Goal: Task Accomplishment & Management: Manage account settings

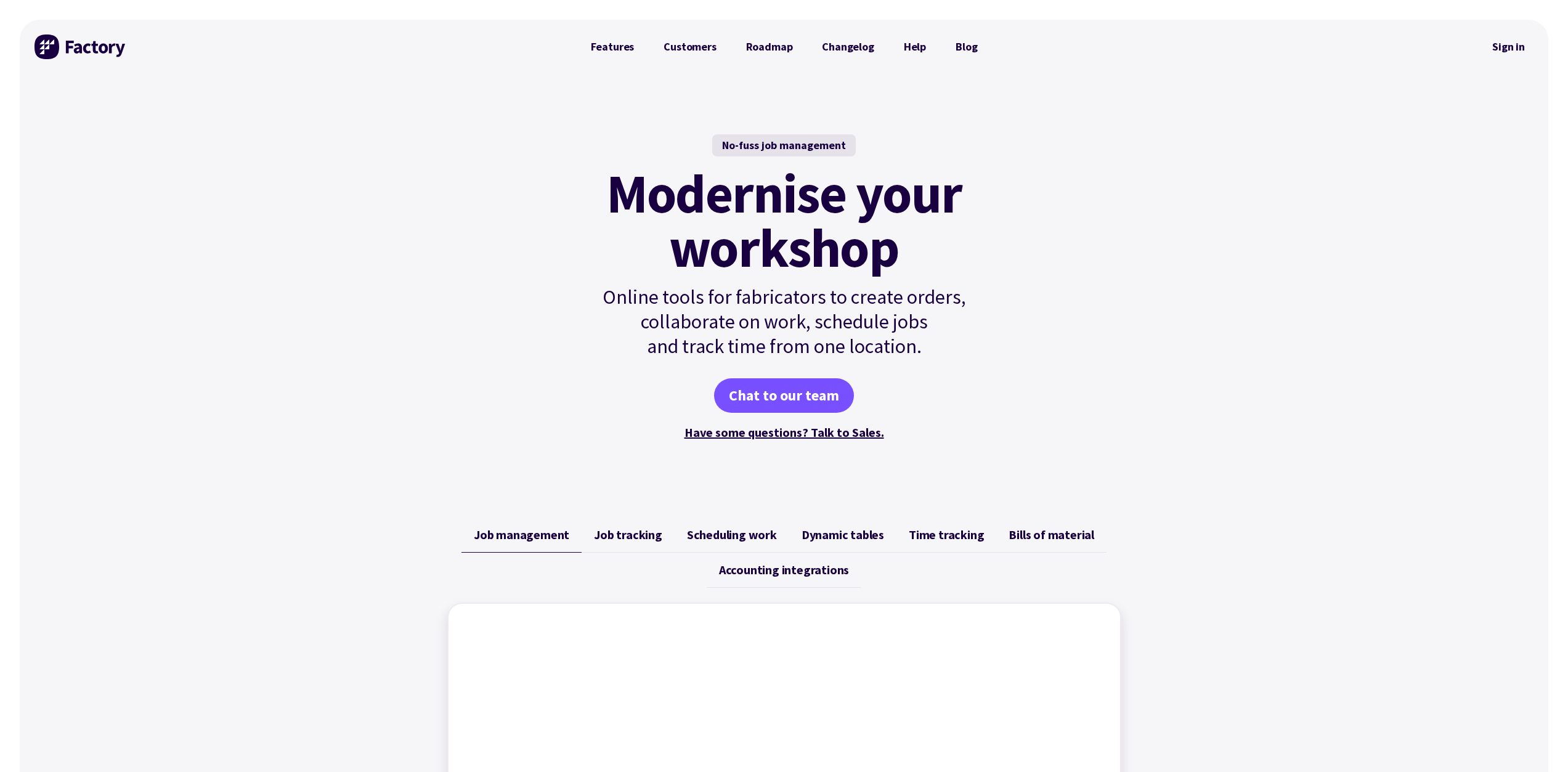
drag, startPoint x: 1255, startPoint y: 27, endPoint x: 1241, endPoint y: 52, distance: 28.7
click at [1233, 43] on div at bounding box center [1238, 47] width 492 height 54
click at [1510, 40] on link "Sign in" at bounding box center [1509, 47] width 50 height 28
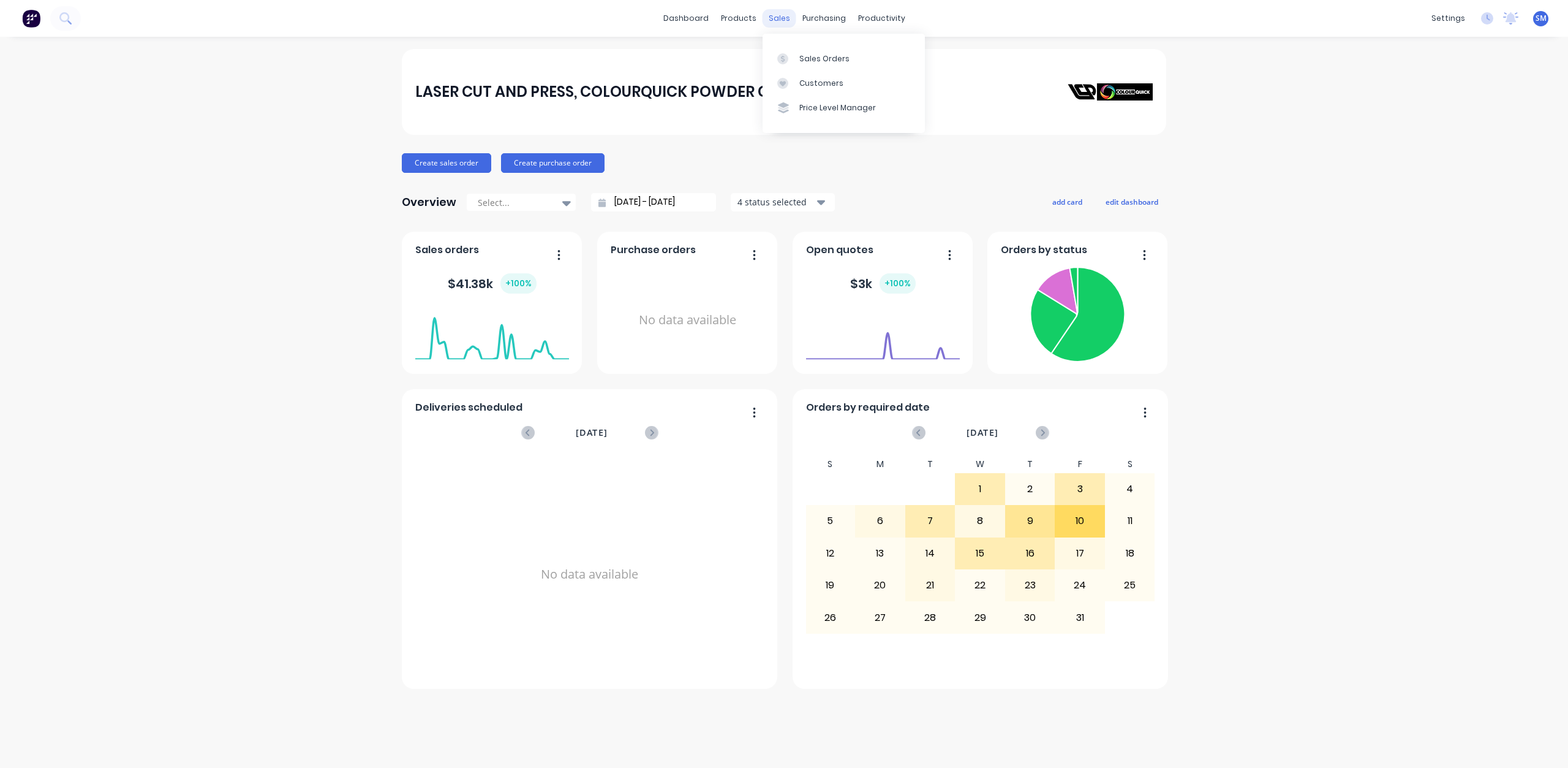
click at [769, 13] on div "sales" at bounding box center [779, 18] width 34 height 18
click at [812, 61] on div "Sales Orders" at bounding box center [824, 58] width 50 height 11
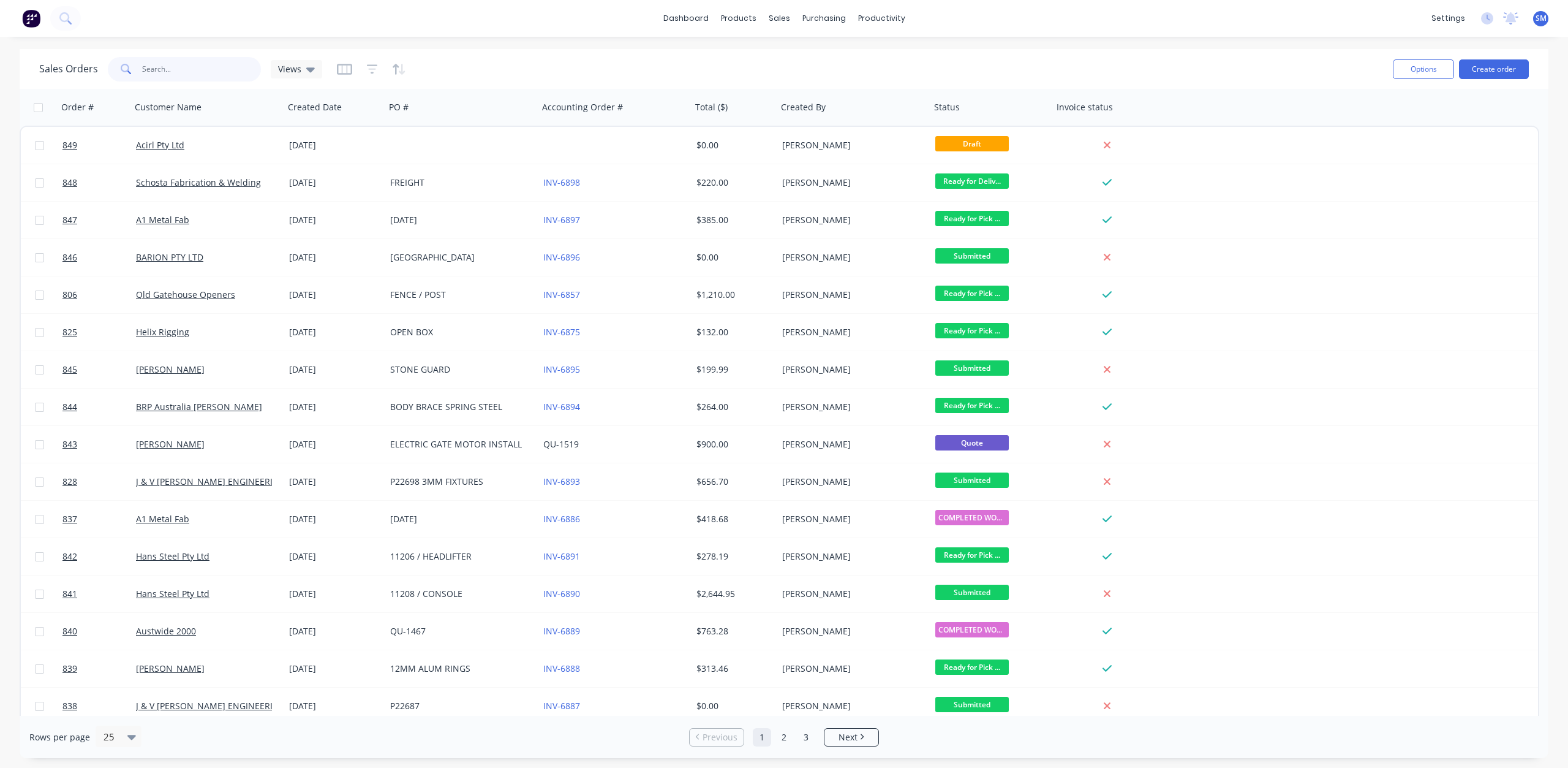
click at [153, 69] on input "text" at bounding box center [202, 69] width 119 height 25
type input "TITAN"
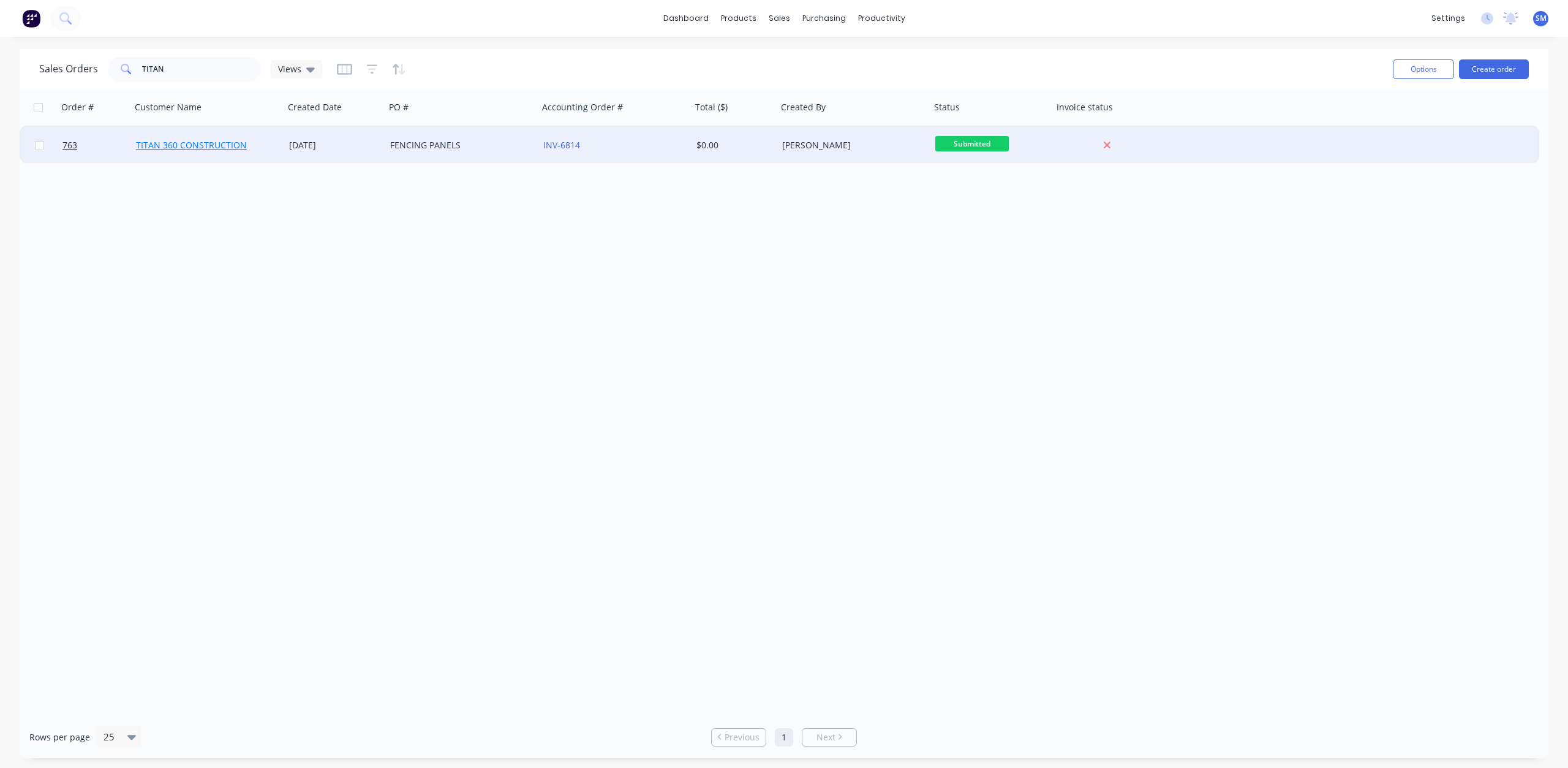
click at [217, 142] on link "TITAN 360 CONSTRUCTION" at bounding box center [191, 145] width 111 height 11
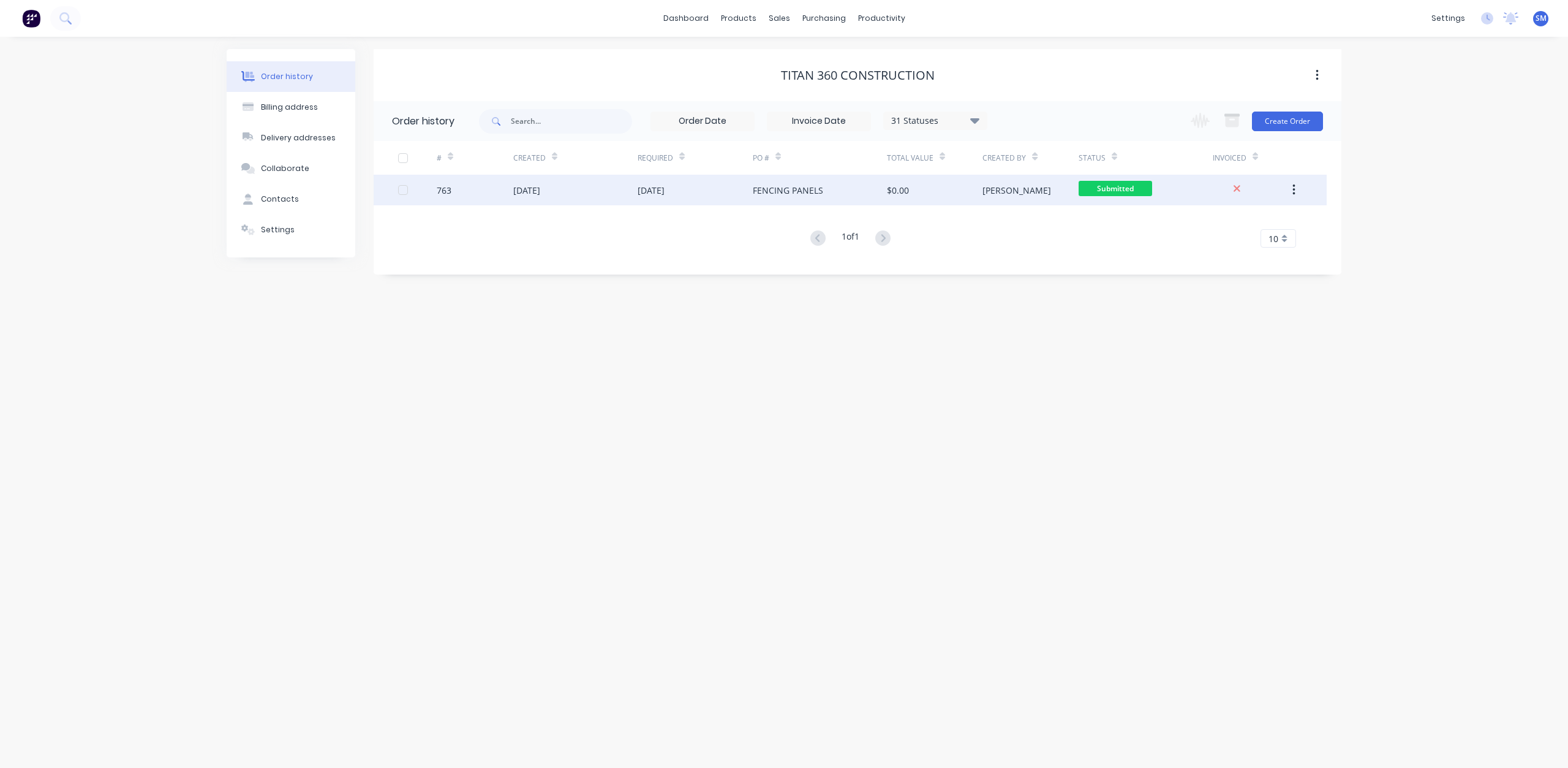
click at [829, 192] on div "FENCING PANELS" at bounding box center [819, 190] width 134 height 31
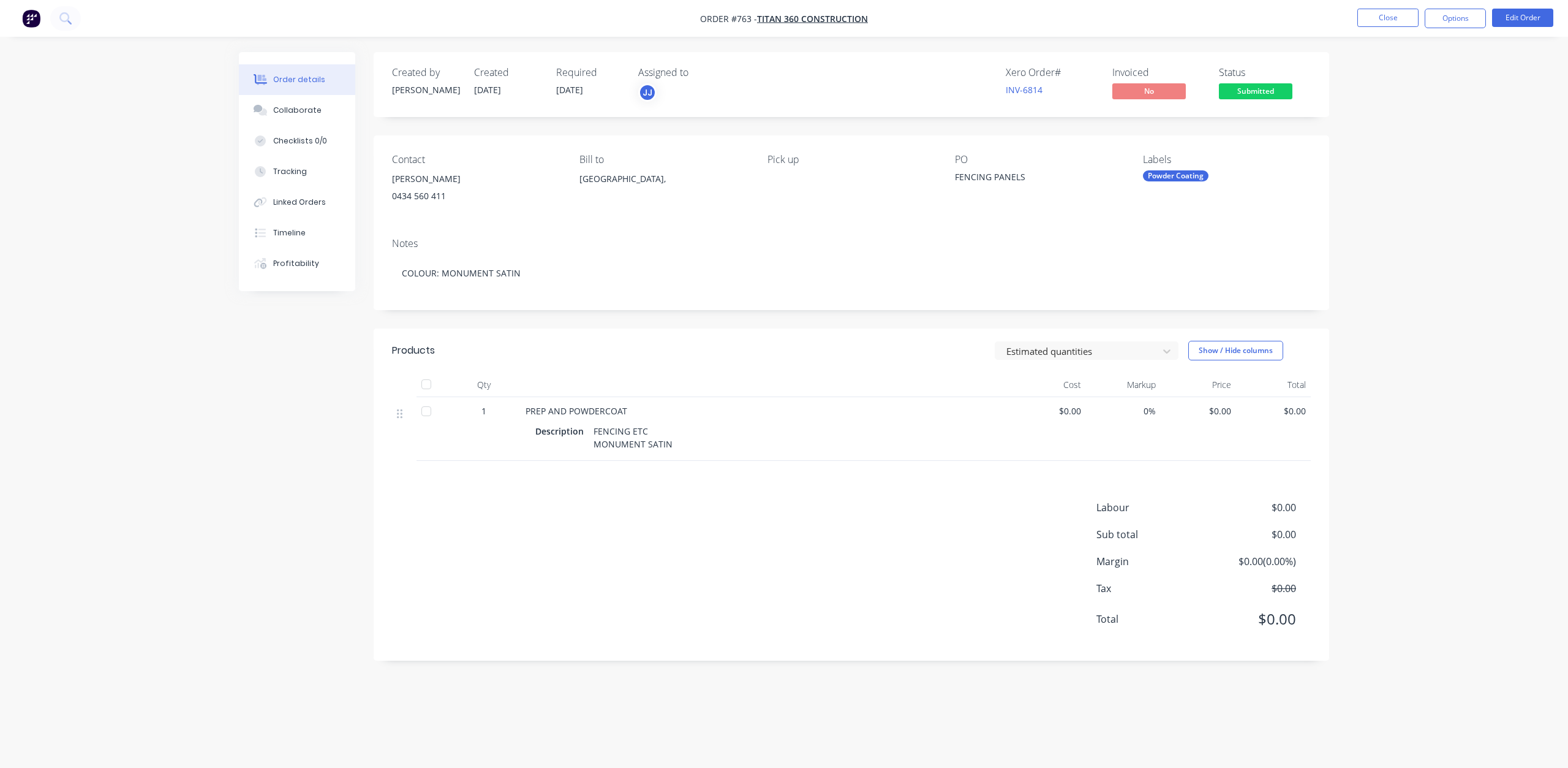
click at [646, 432] on div "FENCING ETC MONUMENT SATIN" at bounding box center [633, 437] width 89 height 31
click at [631, 433] on div "FENCING ETC MONUMENT SATIN" at bounding box center [633, 437] width 89 height 31
click at [1509, 11] on button "Edit Order" at bounding box center [1523, 17] width 61 height 18
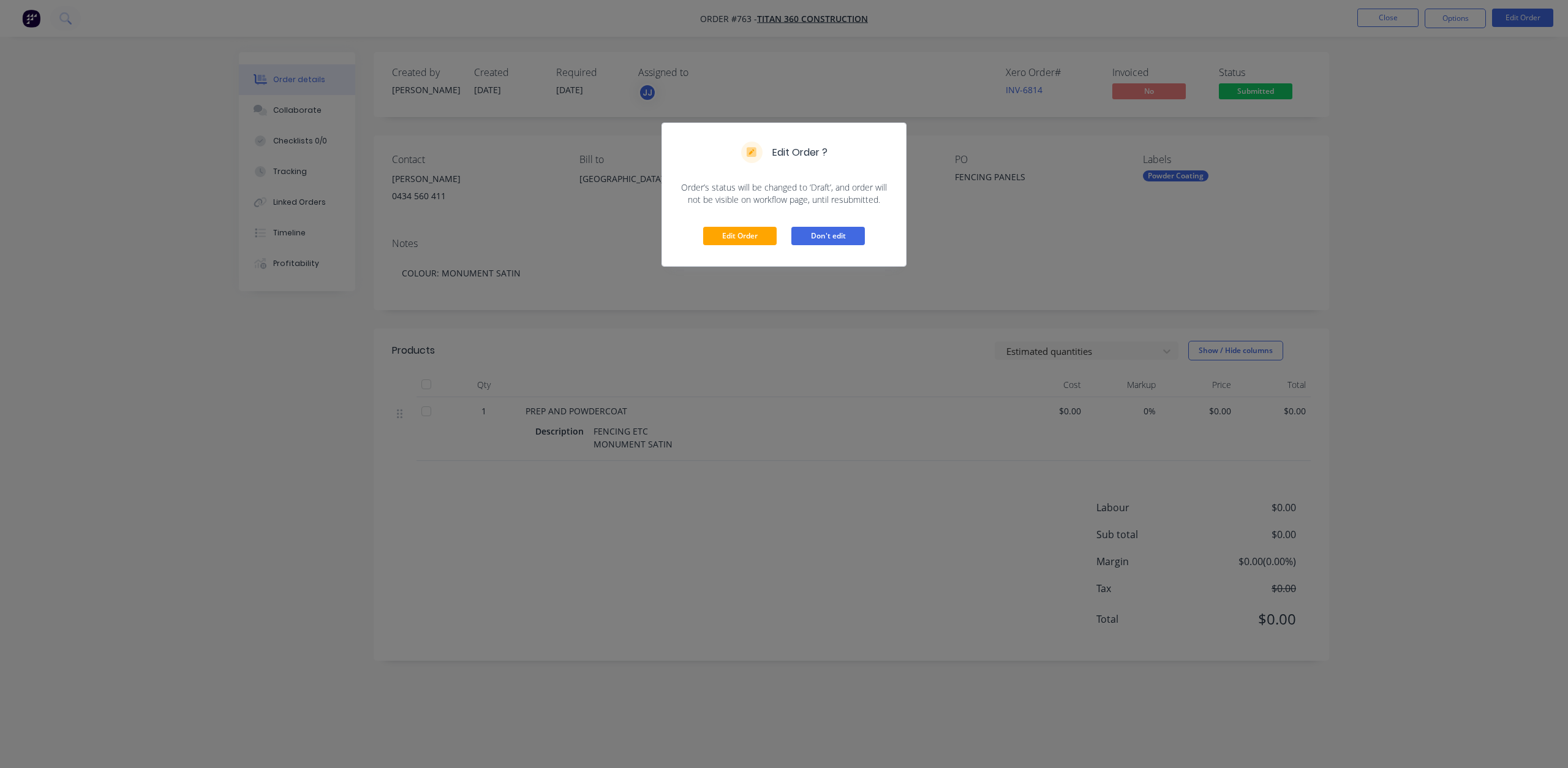
click at [824, 235] on button "Don't edit" at bounding box center [828, 236] width 74 height 18
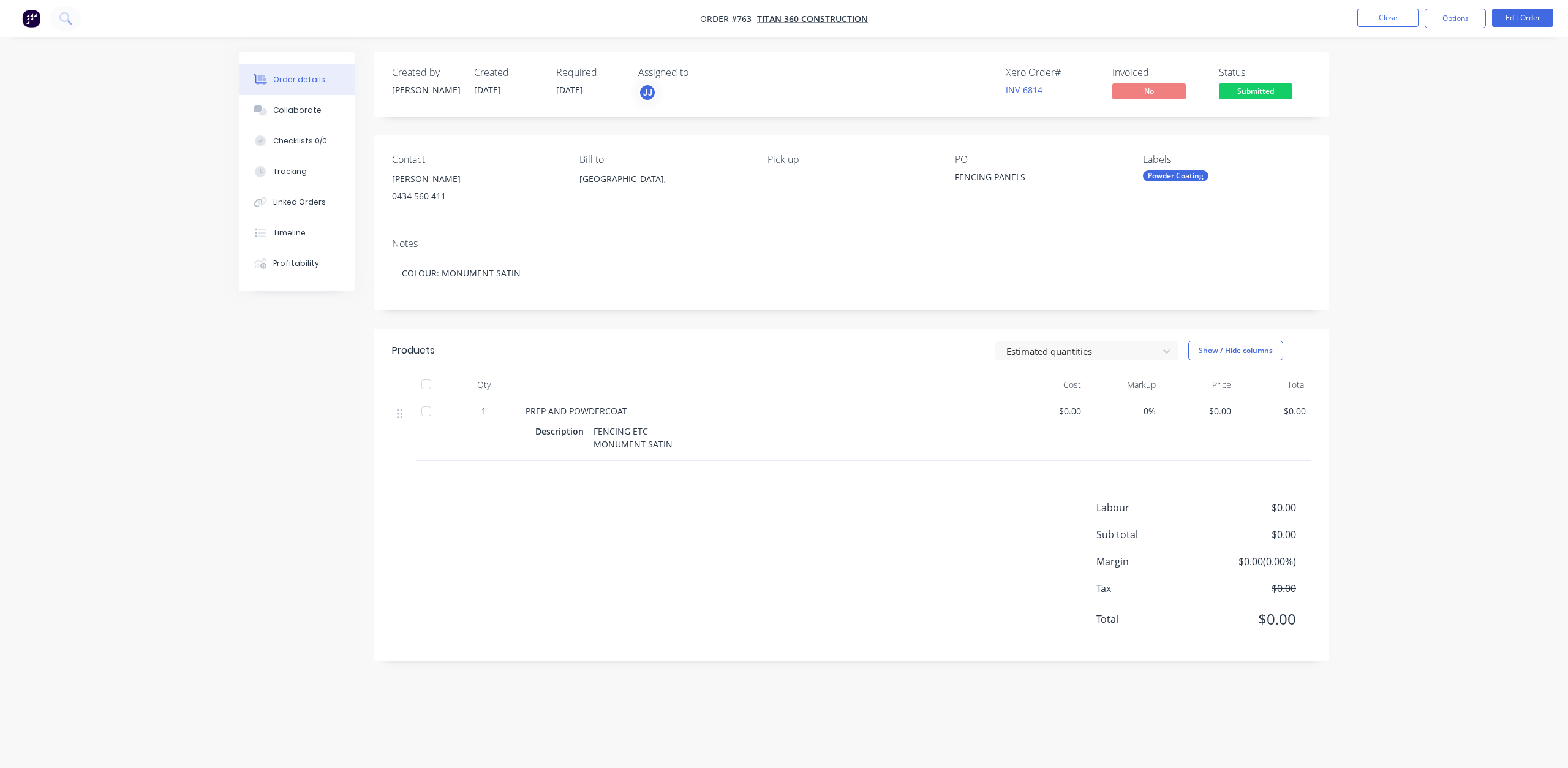
click at [631, 430] on div "FENCING ETC MONUMENT SATIN" at bounding box center [633, 437] width 89 height 31
click at [641, 431] on div "FENCING ETC MONUMENT SATIN" at bounding box center [633, 437] width 89 height 31
click at [1525, 18] on button "Edit Order" at bounding box center [1523, 17] width 61 height 18
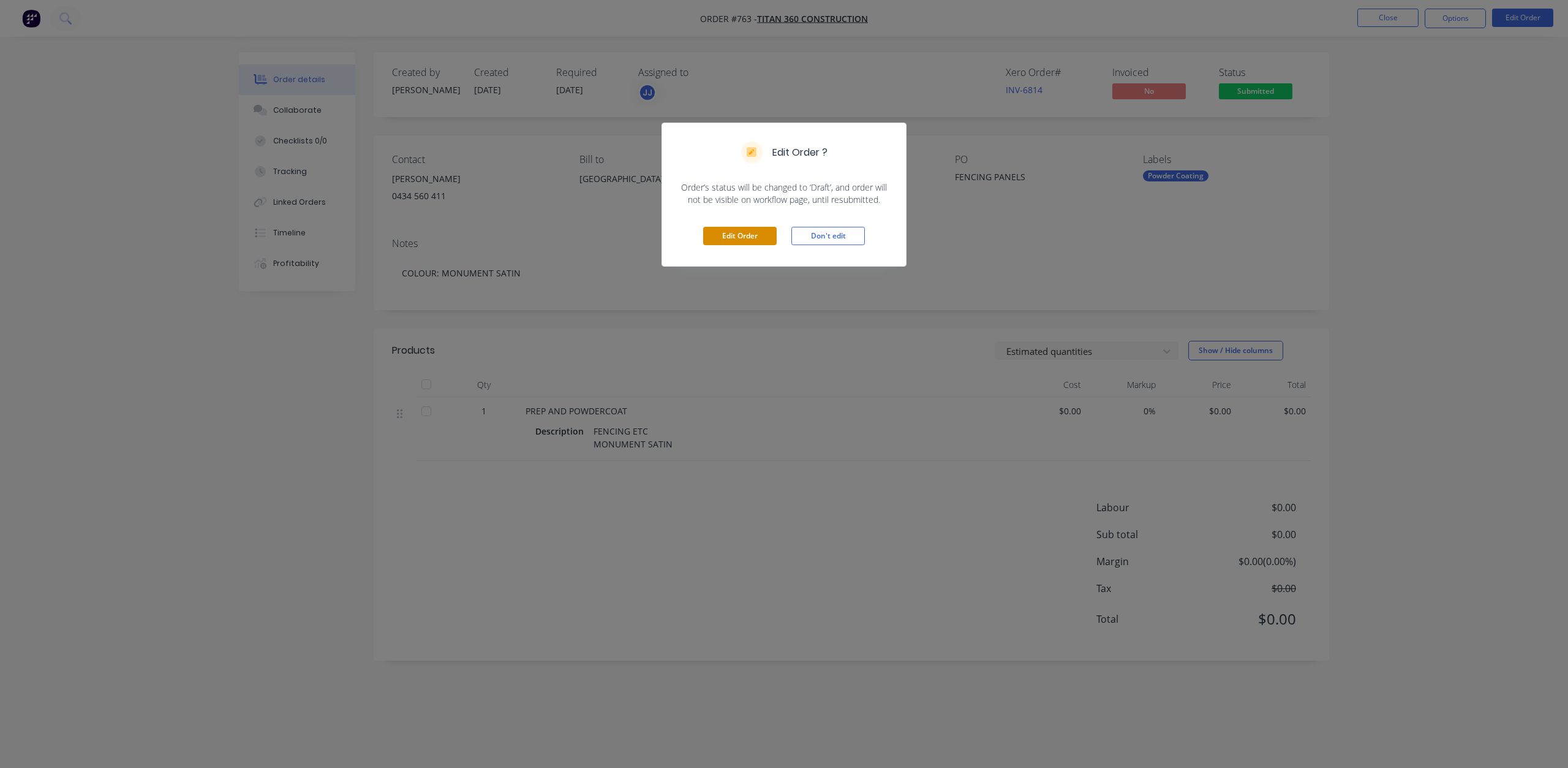
click at [742, 237] on button "Edit Order" at bounding box center [740, 236] width 74 height 18
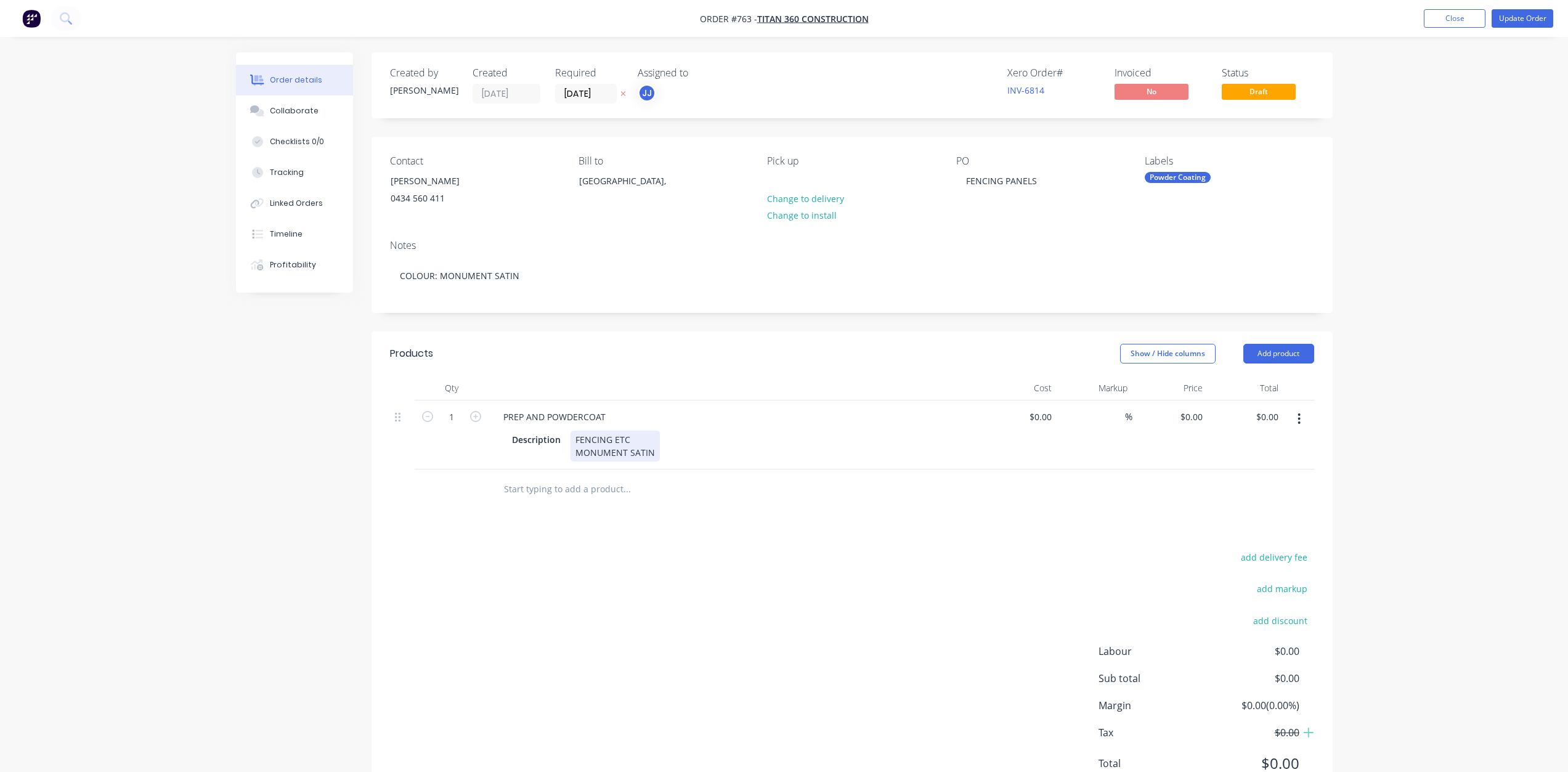
click at [637, 442] on div "FENCING ETC MONUMENT SATIN" at bounding box center [615, 446] width 89 height 31
drag, startPoint x: 573, startPoint y: 440, endPoint x: 617, endPoint y: 463, distance: 49.6
click at [573, 441] on div "FENCING MONUMENT SATIN" at bounding box center [615, 446] width 89 height 31
click at [662, 436] on div "POOL STYLE FENCING MONUMENT SATIN" at bounding box center [621, 446] width 101 height 31
click at [1050, 413] on input "0" at bounding box center [1042, 417] width 28 height 18
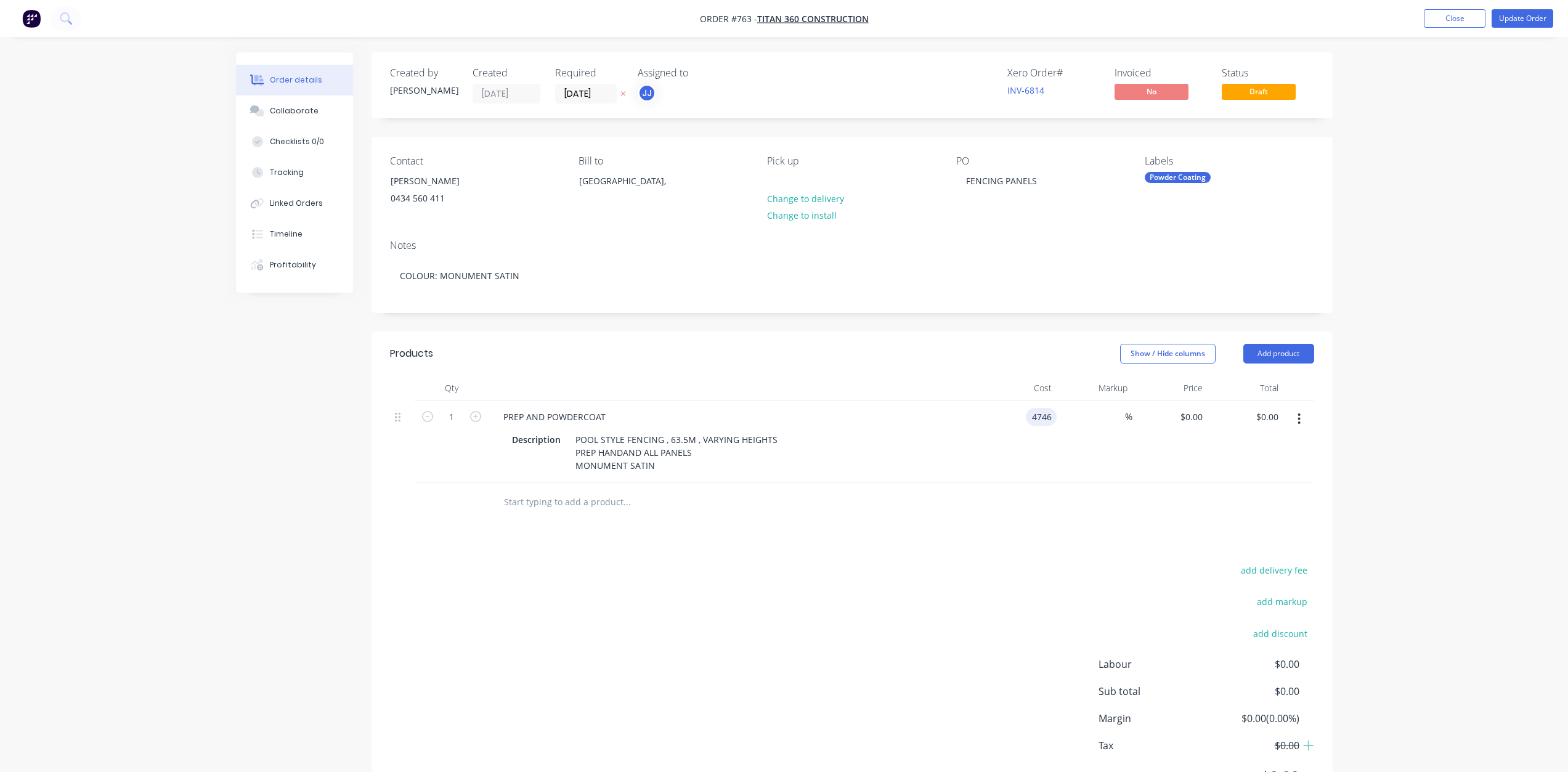
type input "$4,746.00"
click at [981, 448] on div "$4,746.00 $4,746.00" at bounding box center [1019, 441] width 76 height 82
click at [780, 435] on div "Description POOL STYLE FENCING , 63.5M , VARYING HEIGHTS PREP HANDAND ALL PANEL…" at bounding box center [732, 452] width 451 height 43
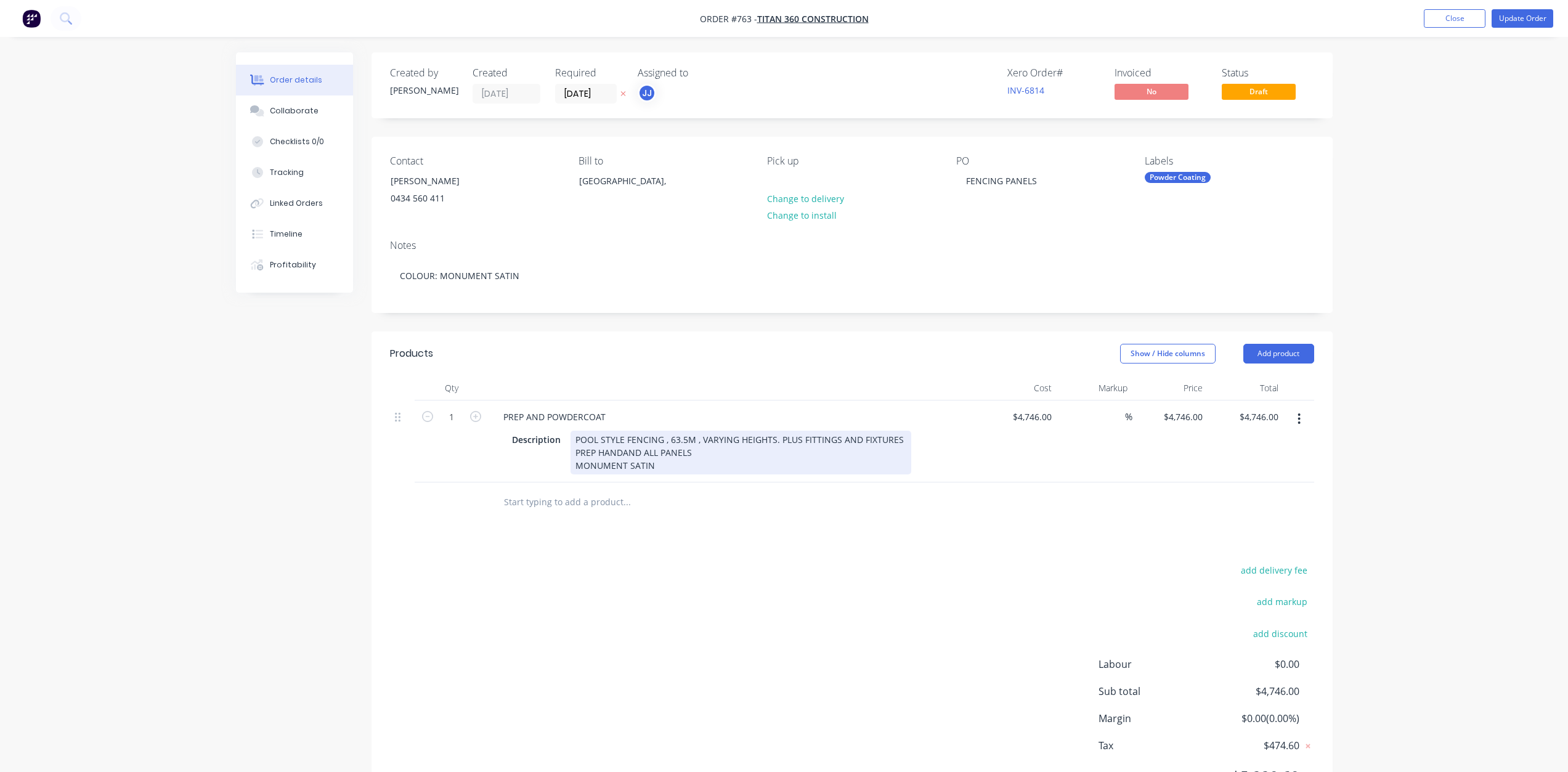
drag, startPoint x: 880, startPoint y: 480, endPoint x: 1379, endPoint y: 604, distance: 514.2
click at [896, 489] on div "Qty Cost Markup Price Total 1 PREP AND POWDERCOAT Description POOL STYLE FENCIN…" at bounding box center [851, 449] width 961 height 146
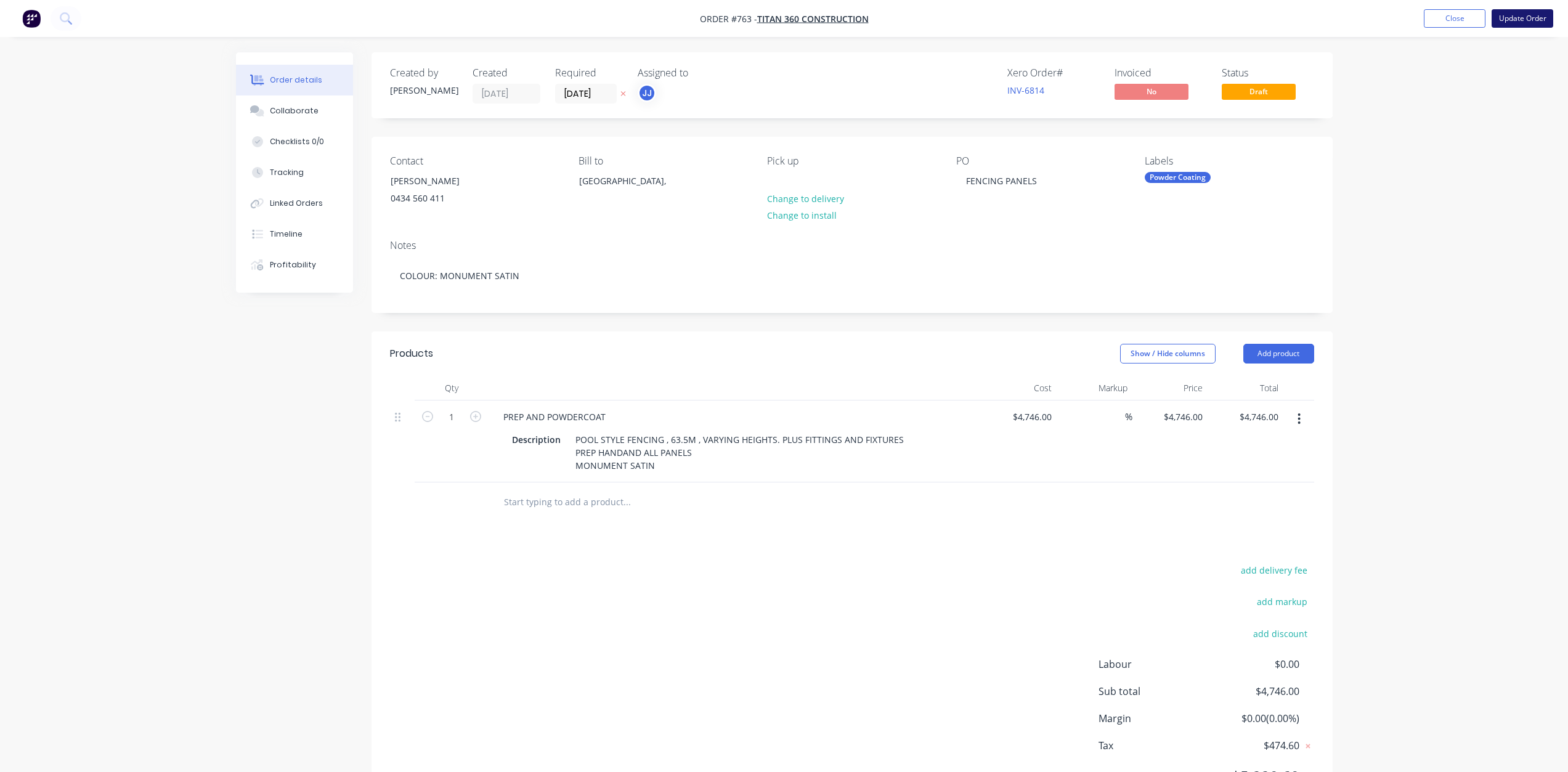
click at [1526, 13] on button "Update Order" at bounding box center [1522, 18] width 61 height 19
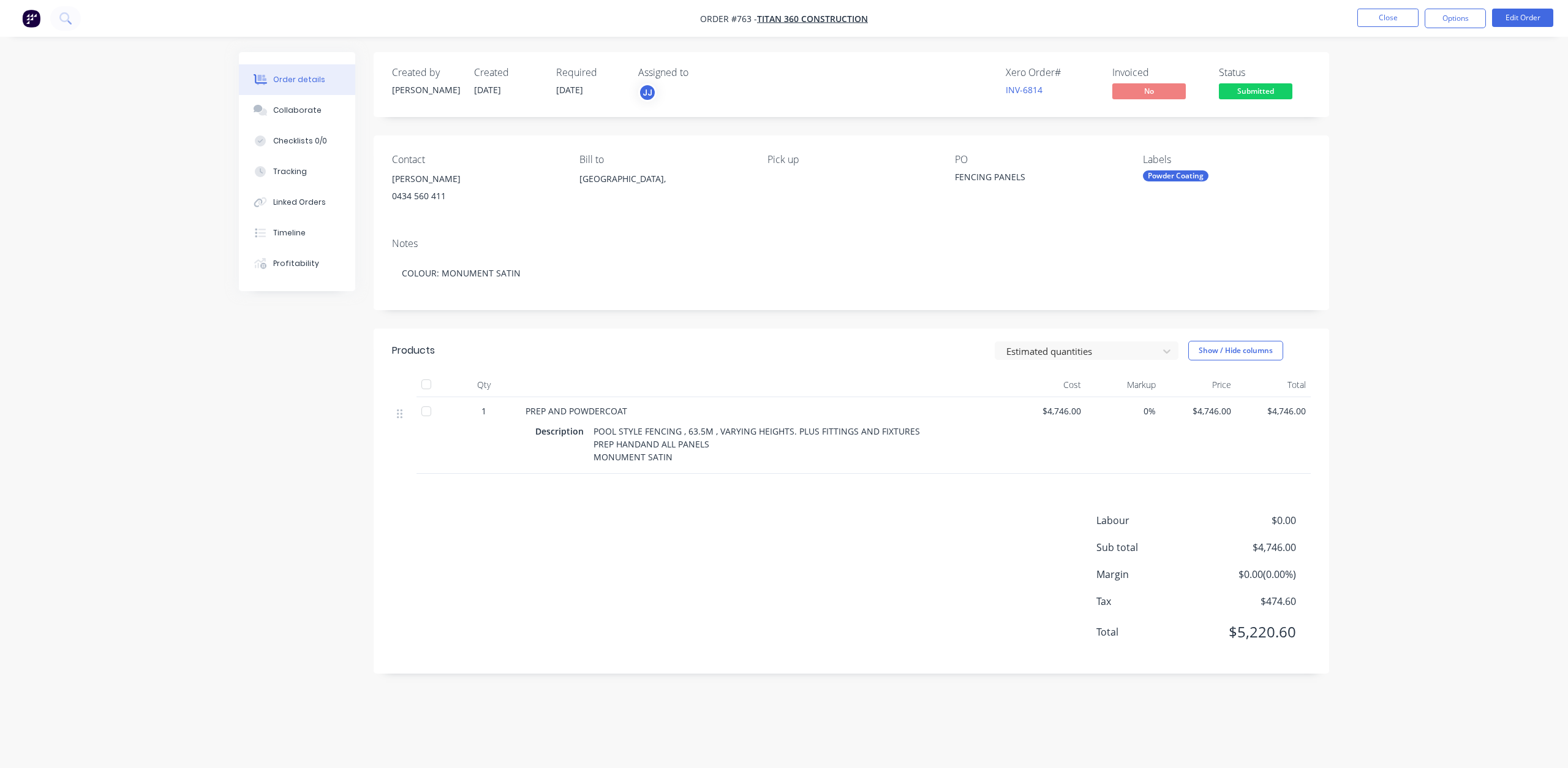
click at [412, 179] on div "[PERSON_NAME]" at bounding box center [476, 179] width 168 height 17
click at [423, 179] on div "[PERSON_NAME]" at bounding box center [476, 179] width 168 height 17
click at [1520, 25] on button "Edit Order" at bounding box center [1523, 17] width 61 height 18
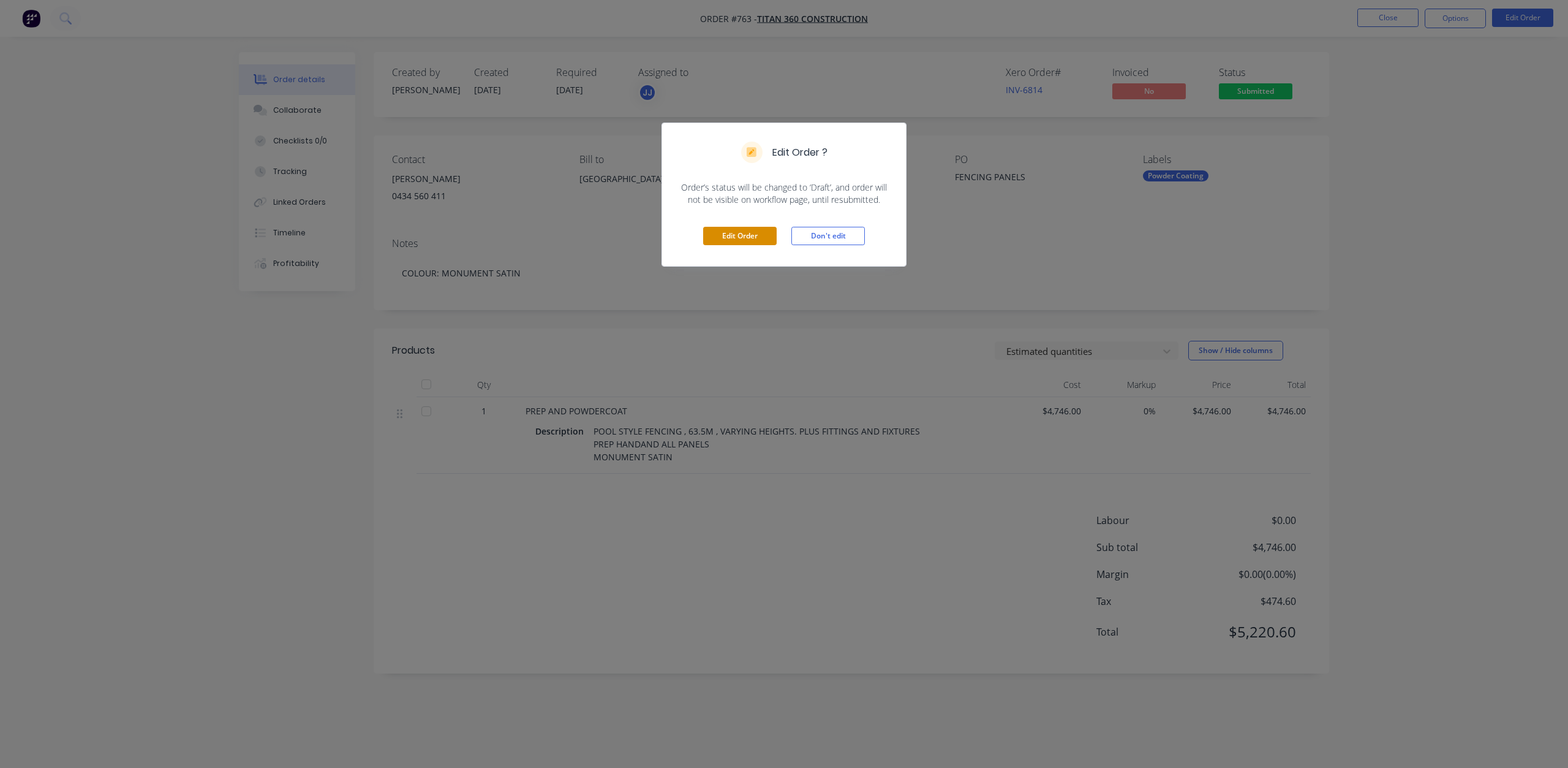
drag, startPoint x: 755, startPoint y: 230, endPoint x: 746, endPoint y: 230, distance: 9.0
click at [754, 230] on button "Edit Order" at bounding box center [740, 236] width 74 height 18
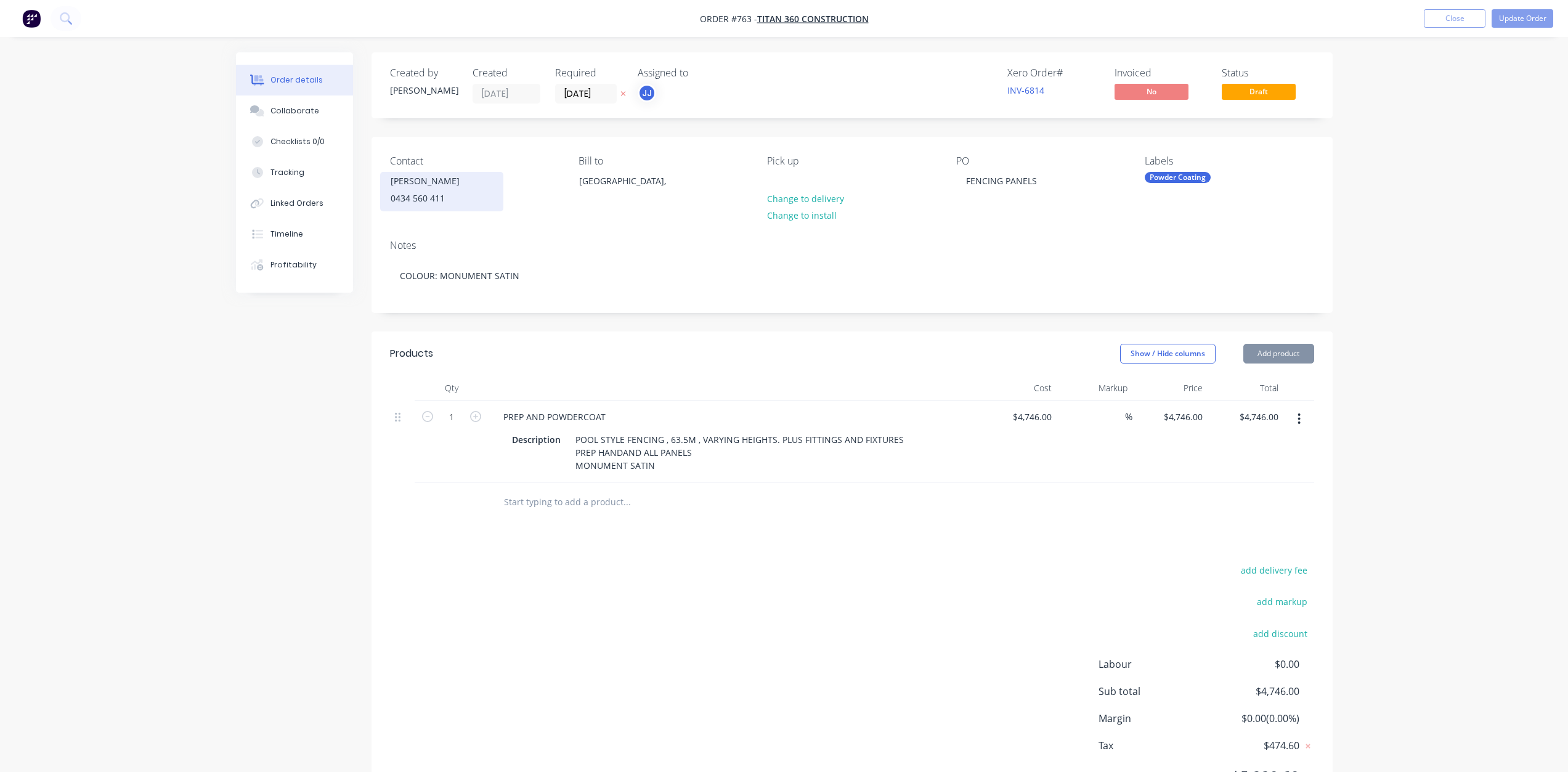
click at [398, 185] on div "[PERSON_NAME]" at bounding box center [442, 181] width 102 height 17
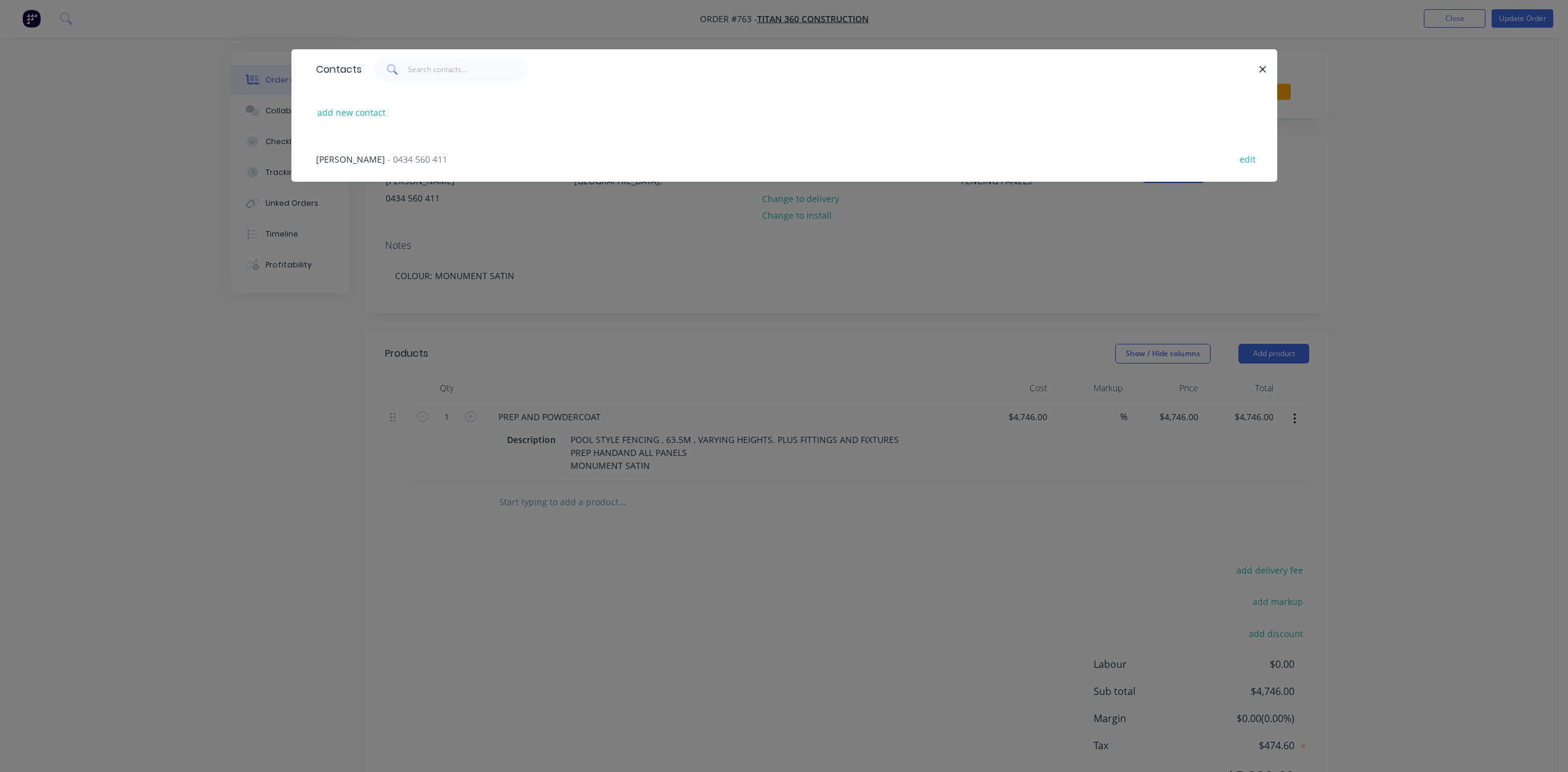
click at [387, 160] on span "- 0434 560 411" at bounding box center [417, 159] width 59 height 12
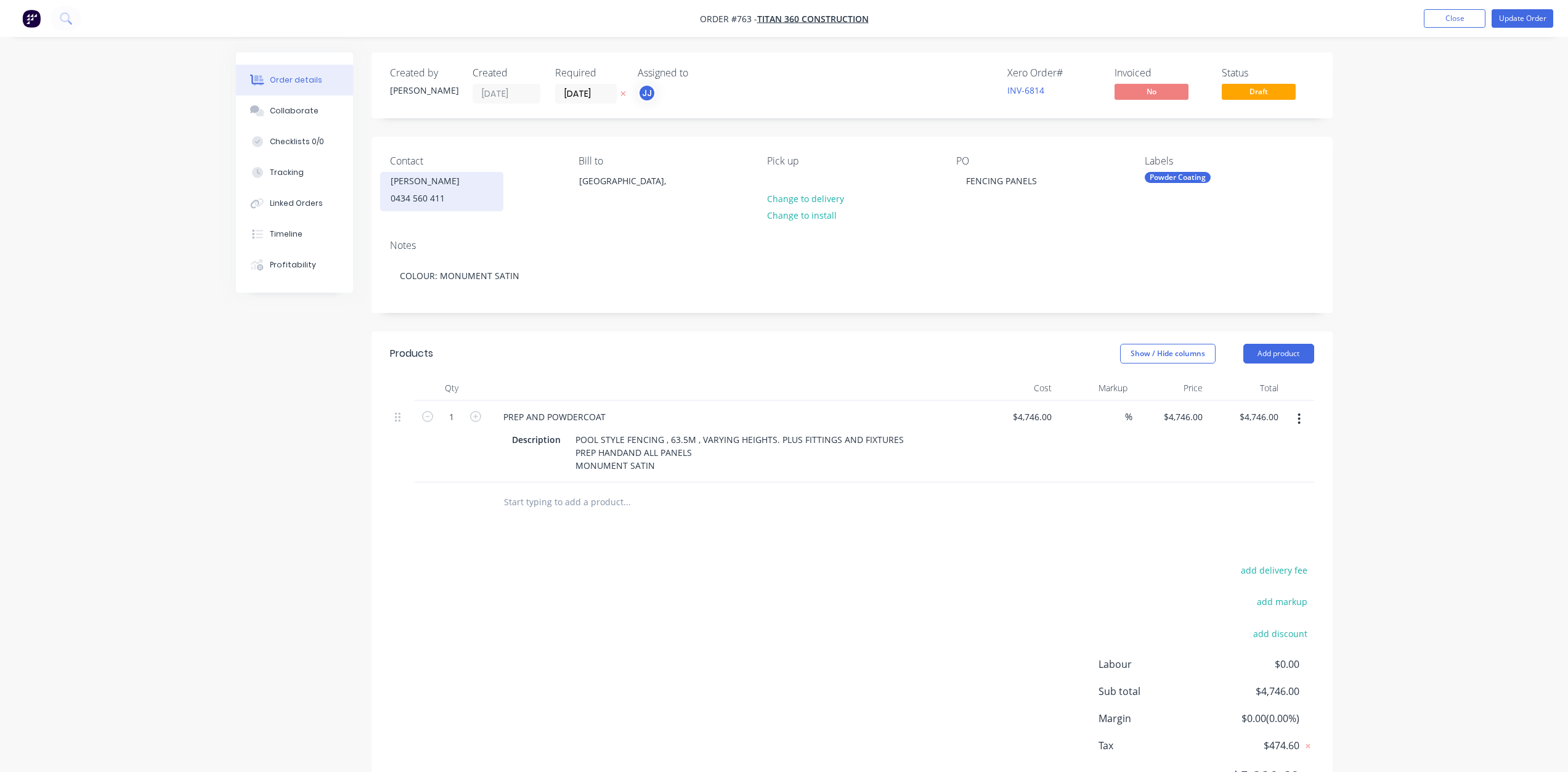
click at [396, 191] on div "0434 560 411" at bounding box center [442, 198] width 102 height 17
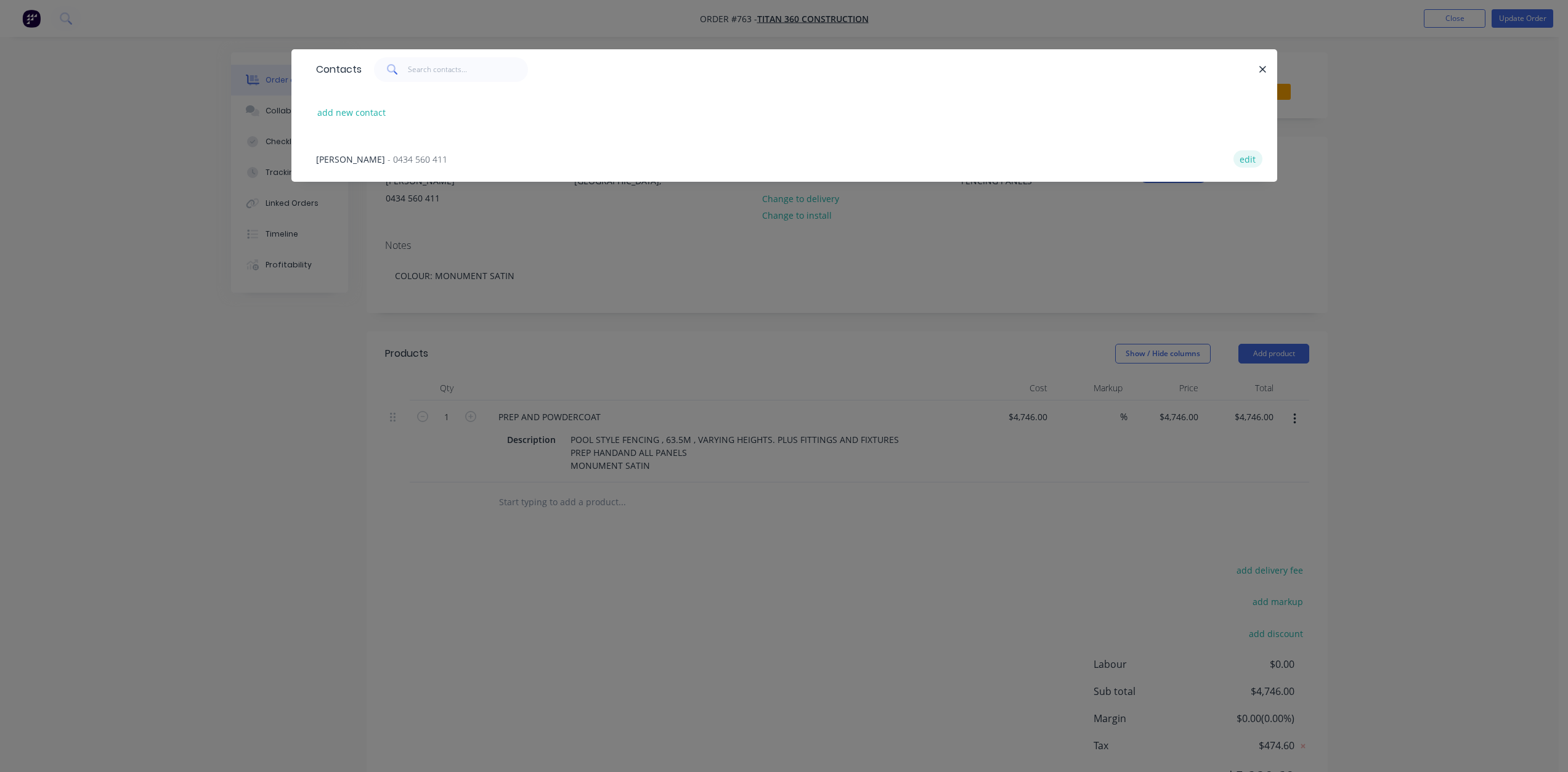
click at [1249, 160] on button "edit" at bounding box center [1247, 158] width 29 height 17
select select "AU"
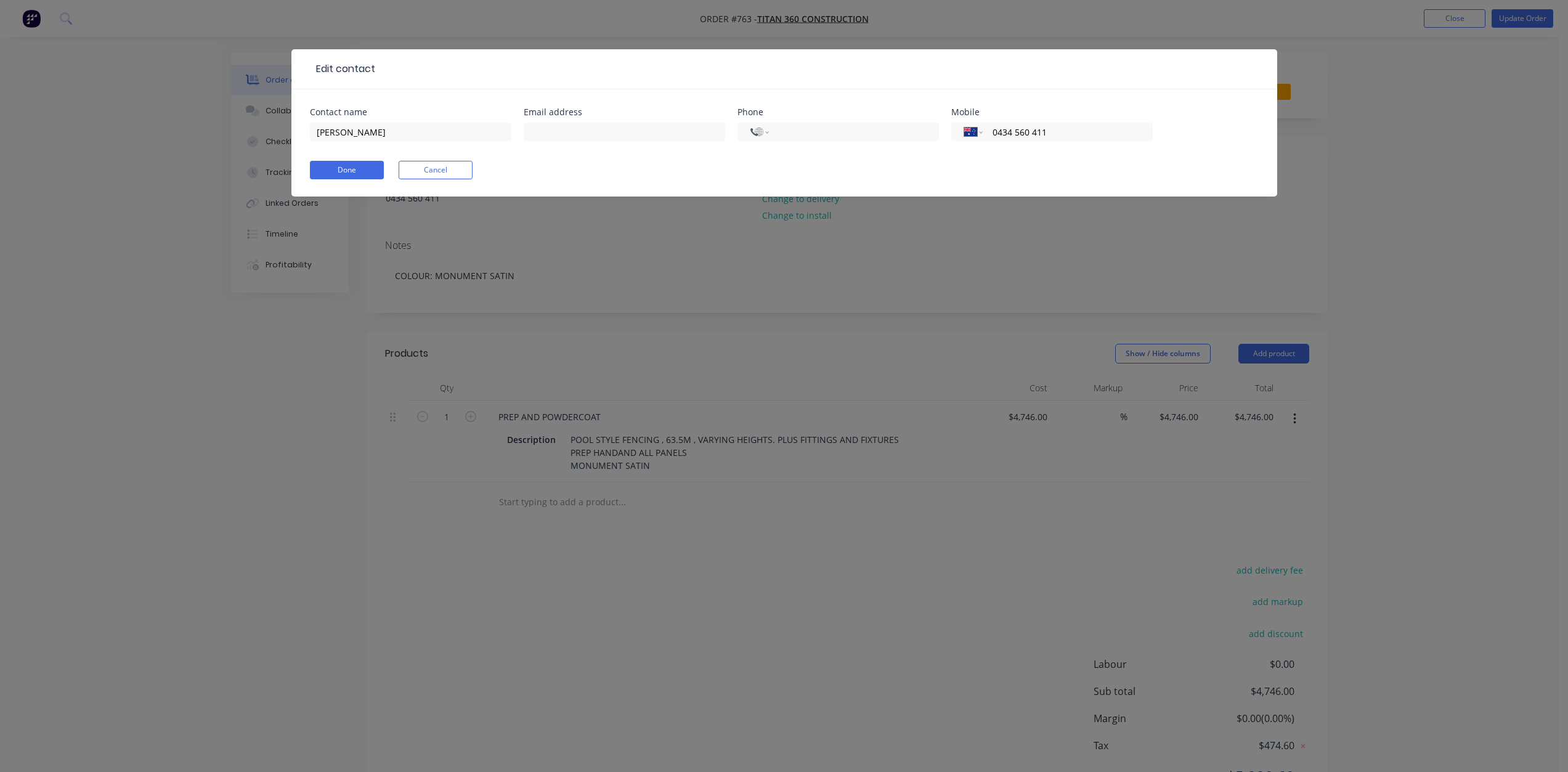
select select "AU"
click at [591, 134] on input "text" at bounding box center [624, 132] width 201 height 19
type input "[EMAIL_ADDRESS][DOMAIN_NAME]"
click at [341, 172] on button "Done" at bounding box center [347, 170] width 74 height 19
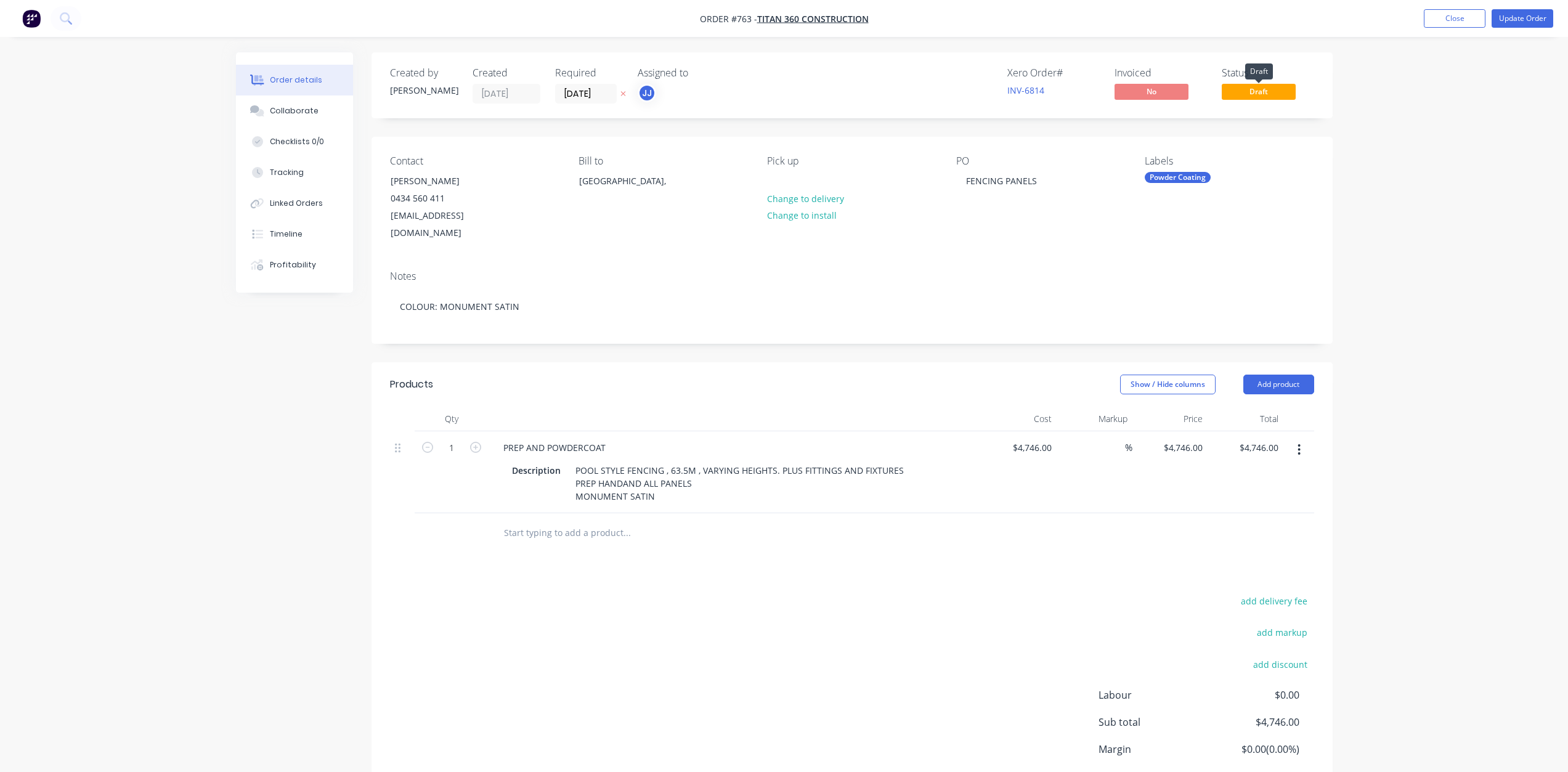
click at [1262, 91] on span "Draft" at bounding box center [1259, 91] width 74 height 15
click at [1519, 19] on button "Update Order" at bounding box center [1522, 18] width 61 height 19
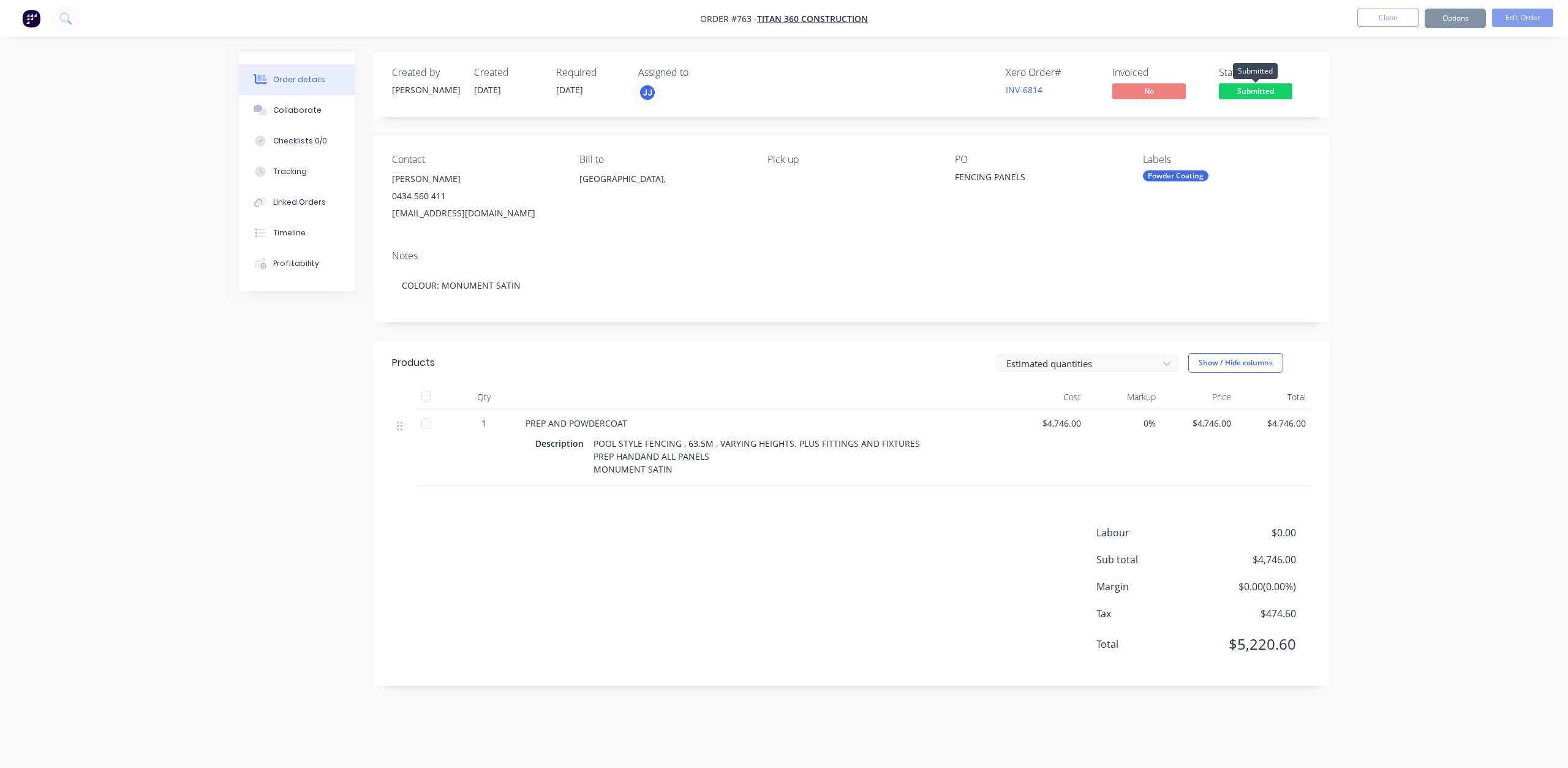
click at [1249, 94] on span "Submitted" at bounding box center [1256, 91] width 74 height 15
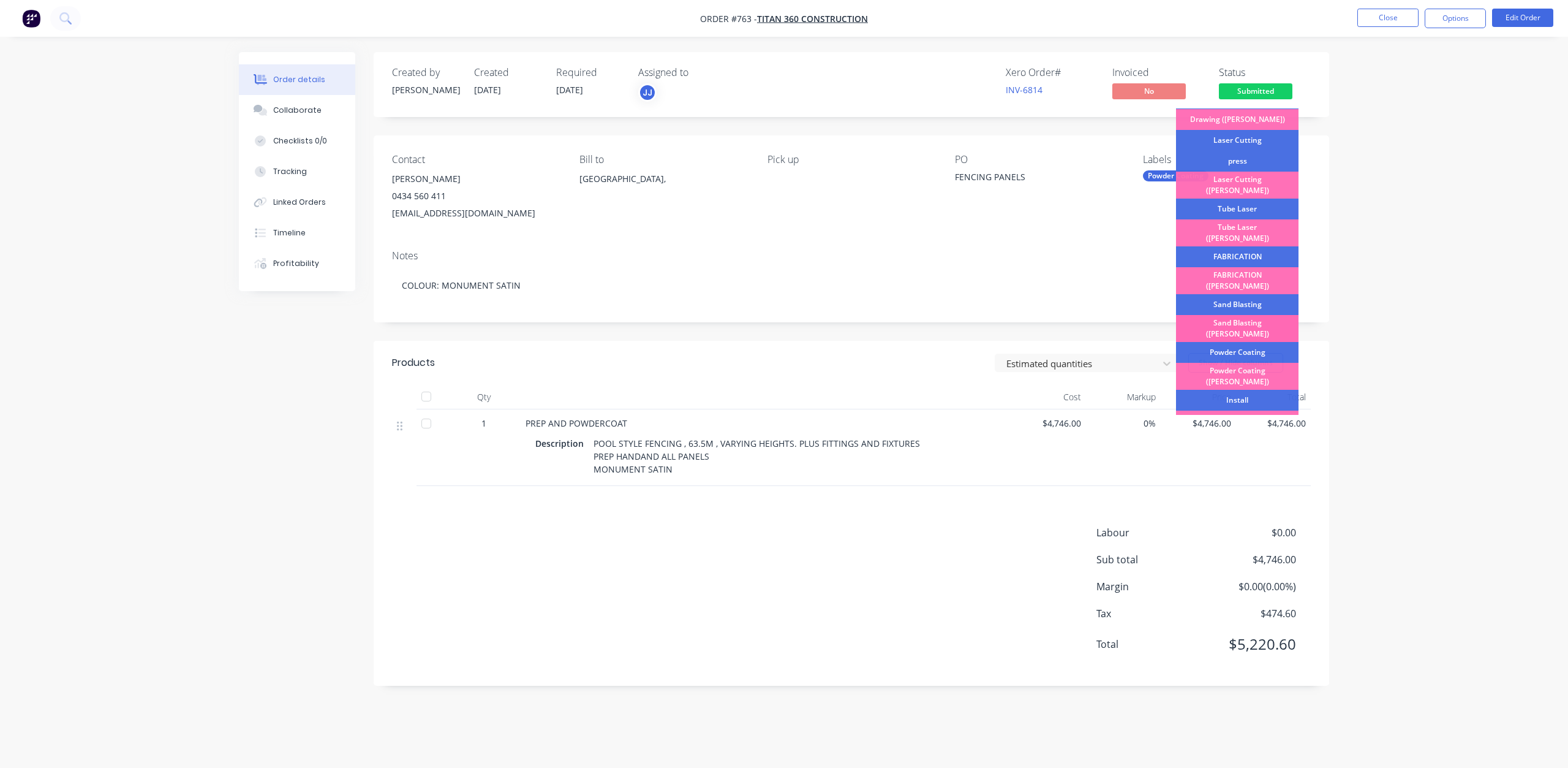
scroll to position [92, 0]
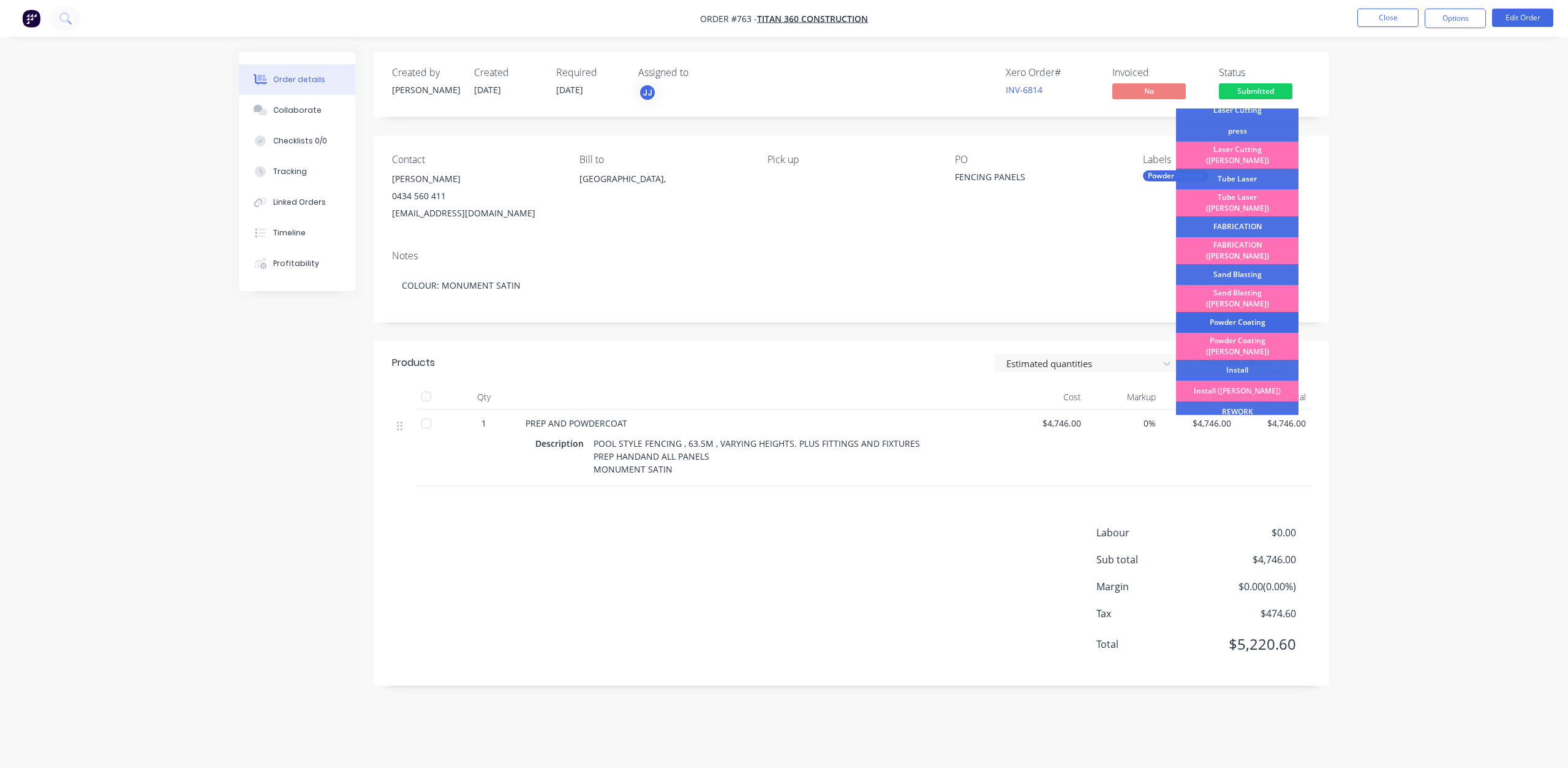
click at [1228, 312] on div "Powder Coating" at bounding box center [1237, 322] width 123 height 21
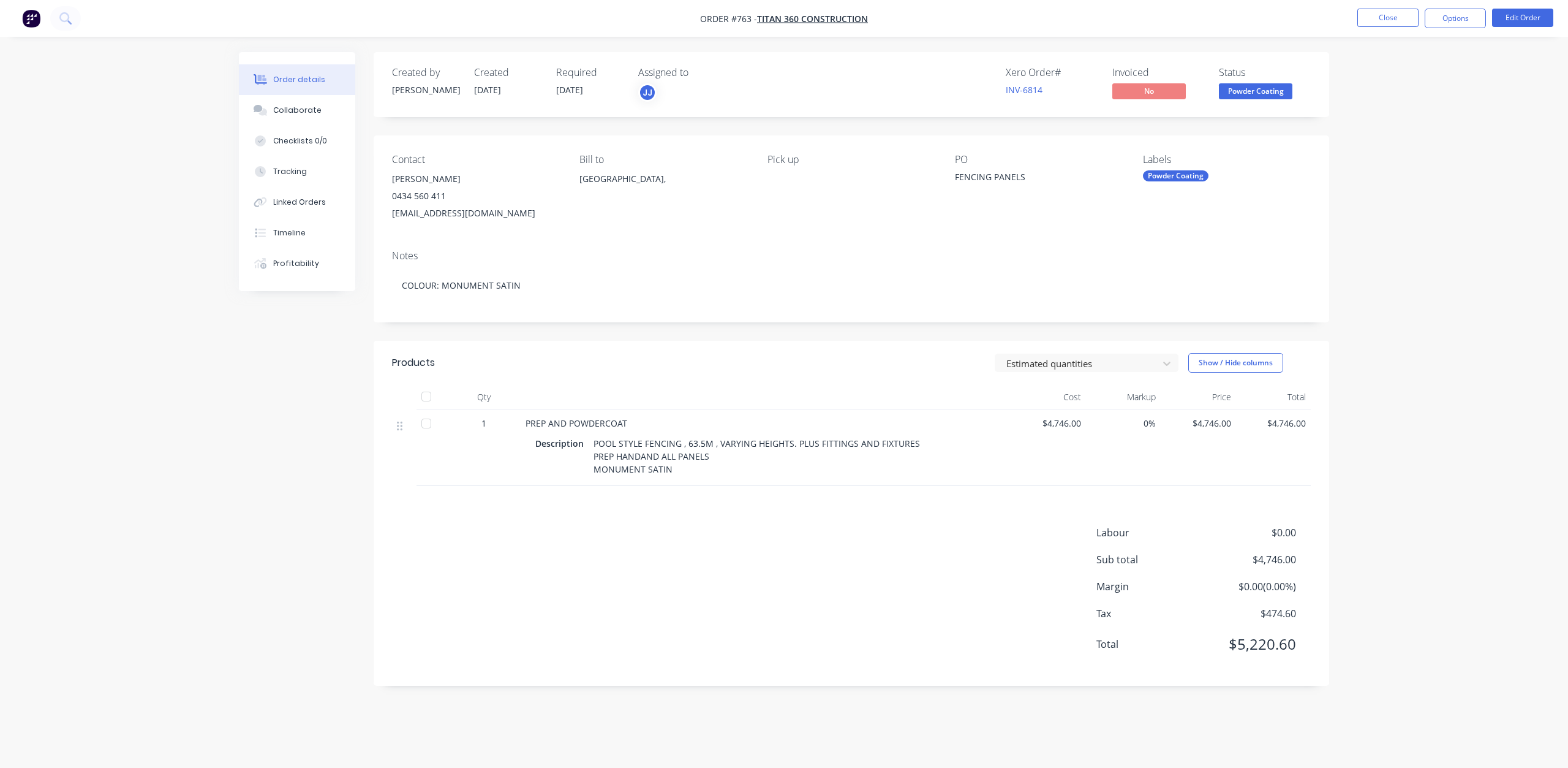
click at [1246, 89] on span "Powder Coating" at bounding box center [1256, 91] width 74 height 15
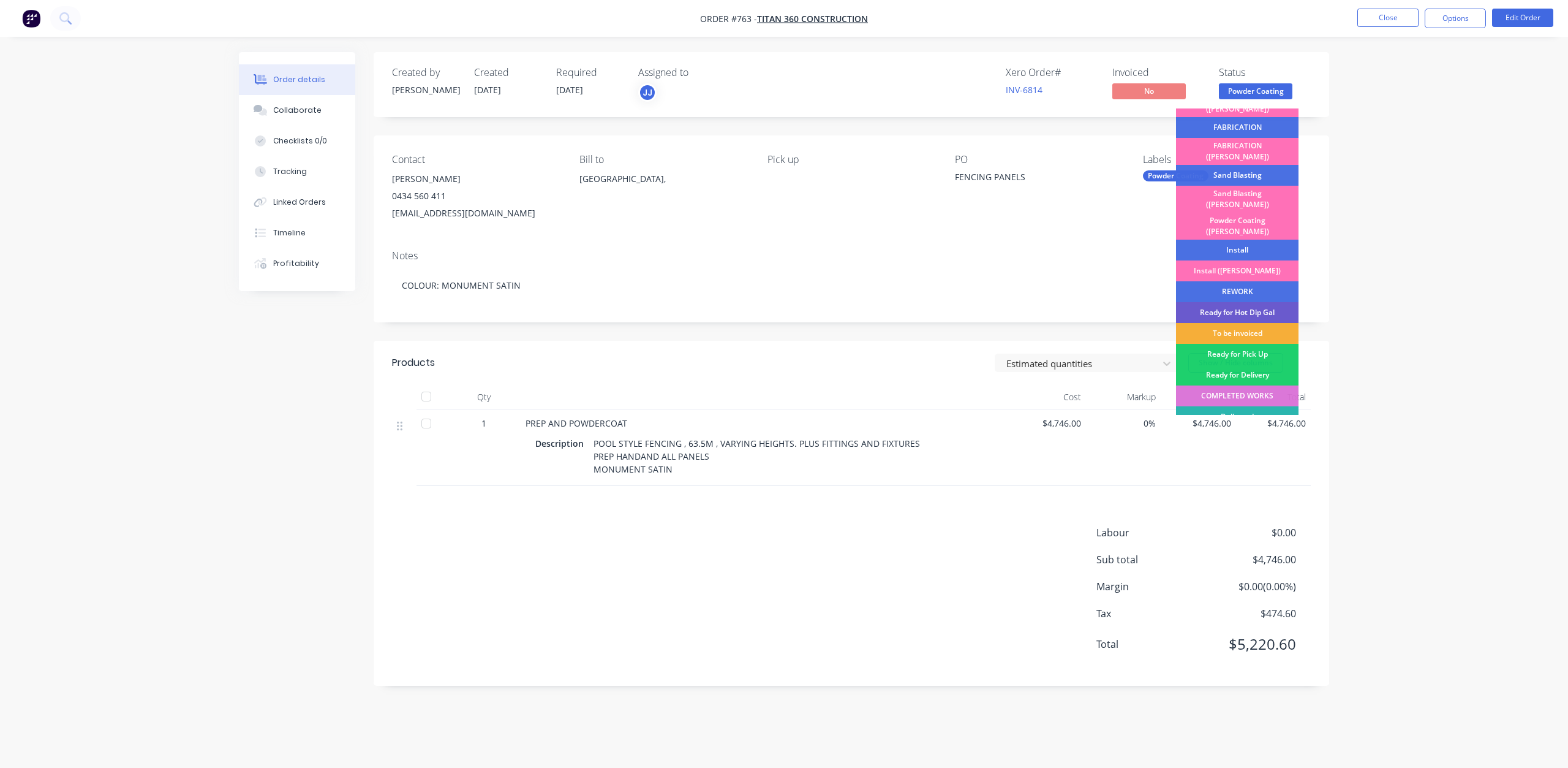
scroll to position [214, 0]
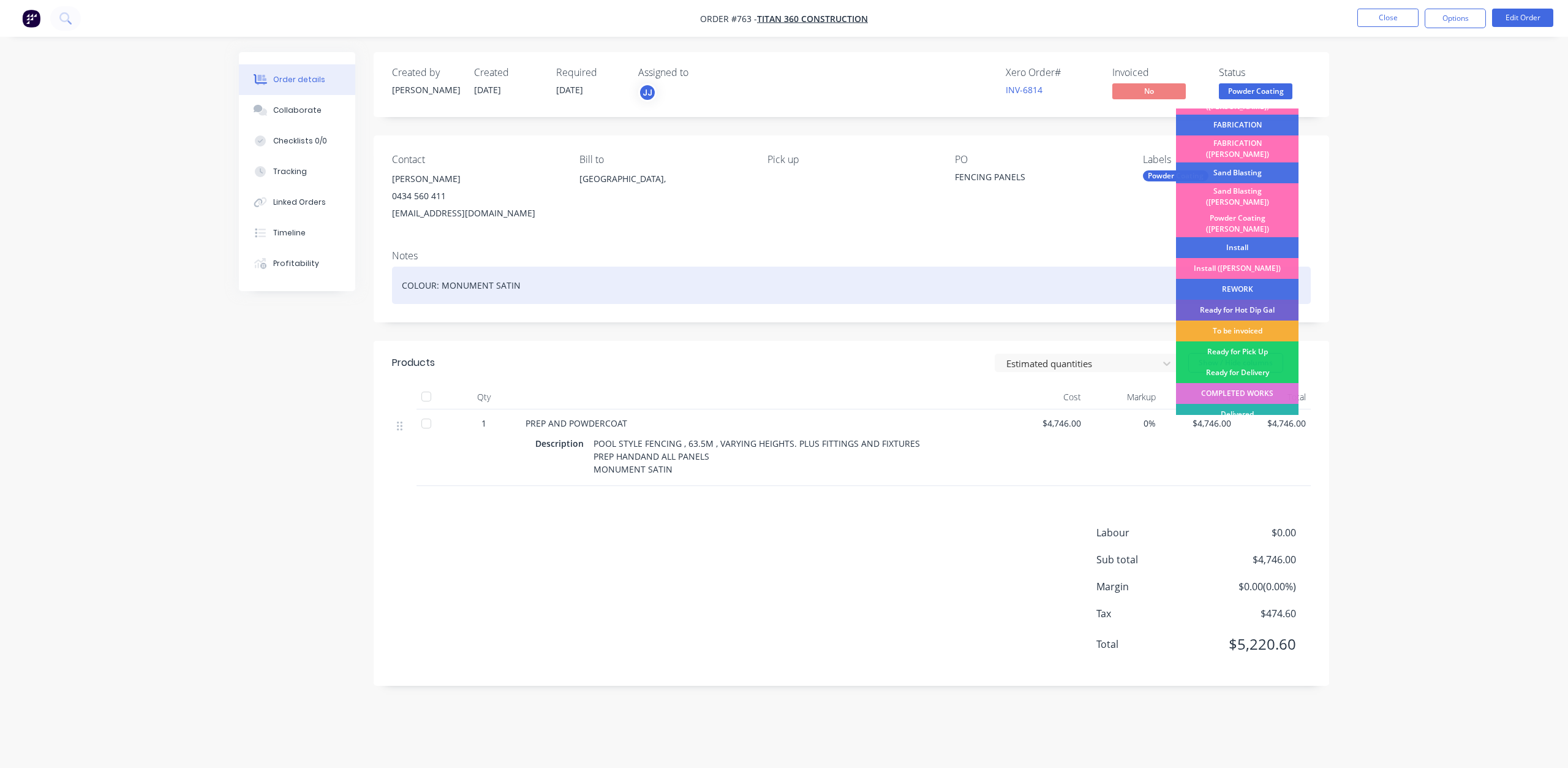
drag, startPoint x: 1233, startPoint y: 300, endPoint x: 1239, endPoint y: 281, distance: 19.9
click at [1234, 320] on div "To be invoiced" at bounding box center [1237, 331] width 123 height 21
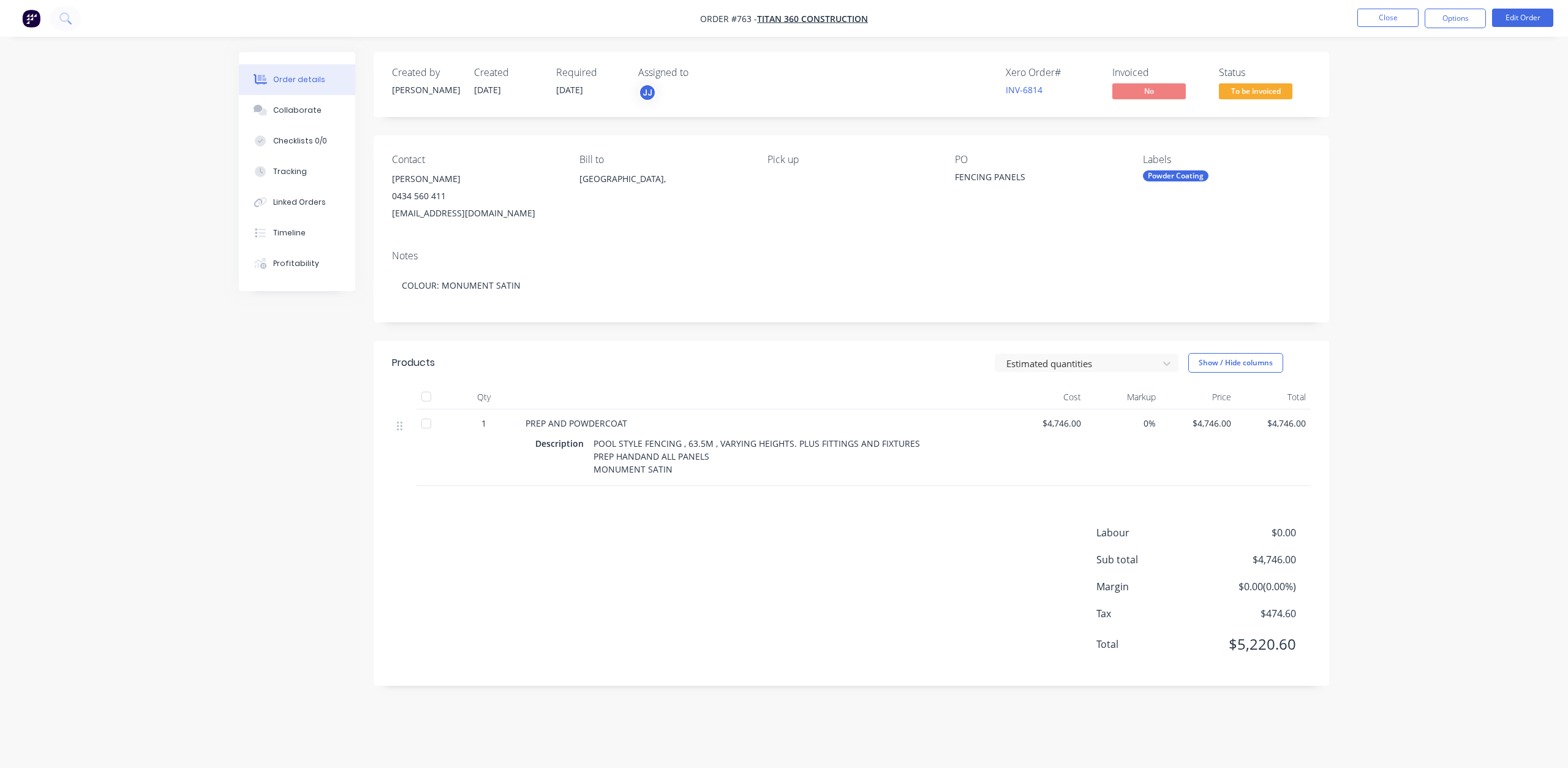
click at [1253, 86] on span "To be invoiced" at bounding box center [1256, 91] width 74 height 15
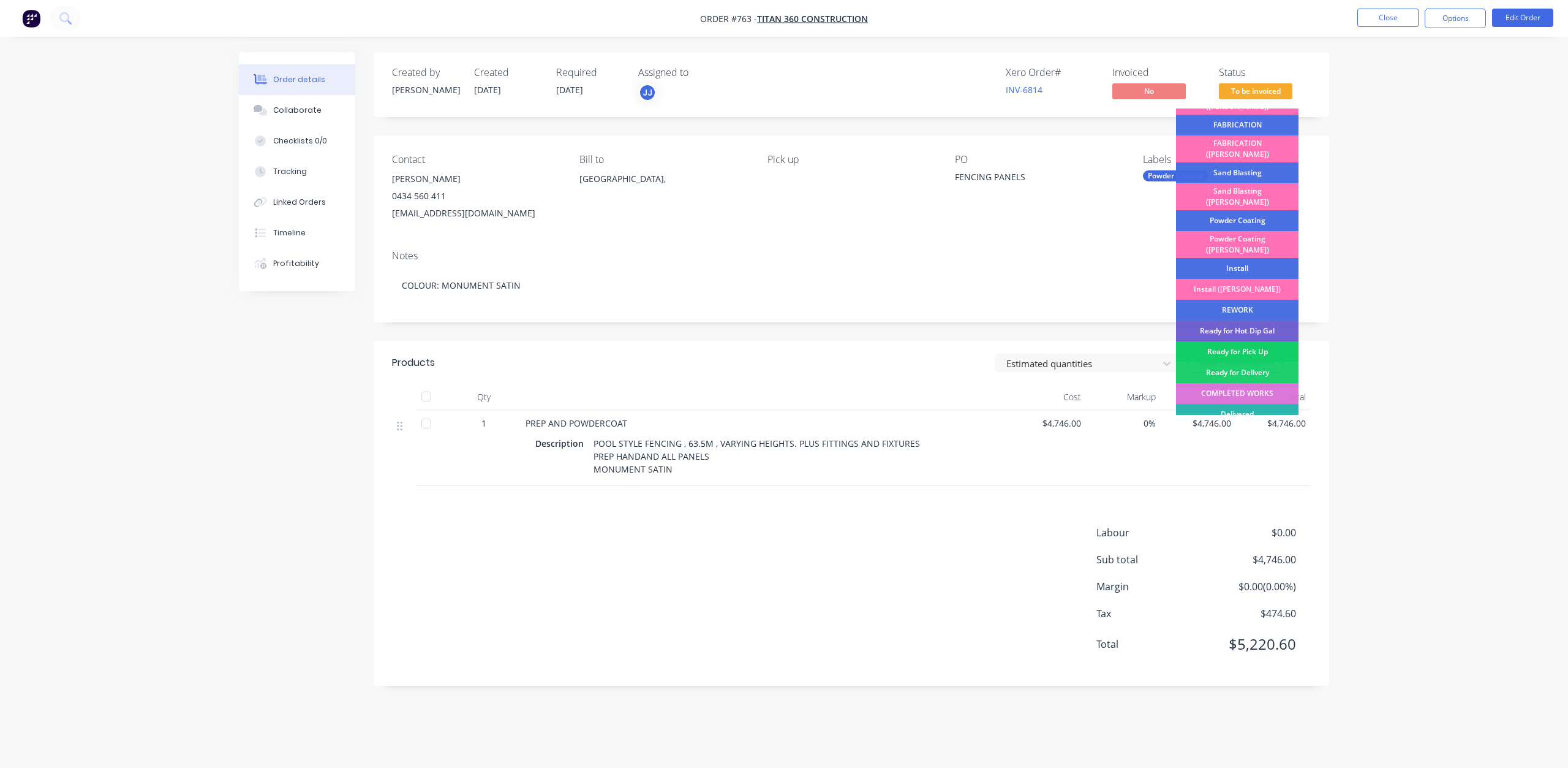
click at [1239, 341] on div "Ready for Pick Up" at bounding box center [1237, 352] width 123 height 21
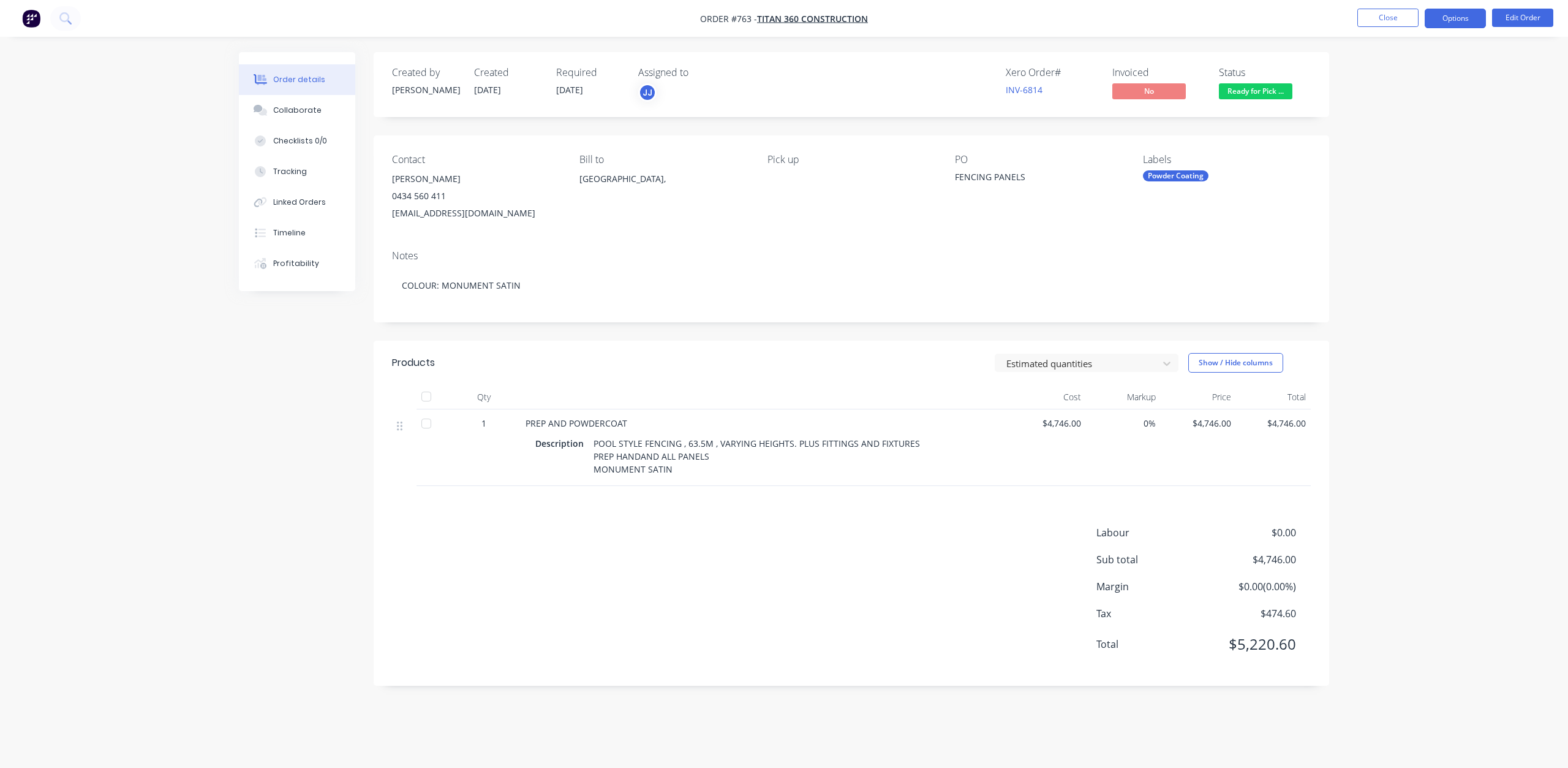
click at [1461, 20] on button "Options" at bounding box center [1456, 18] width 61 height 20
click at [1375, 73] on div "Invoice" at bounding box center [1418, 74] width 112 height 18
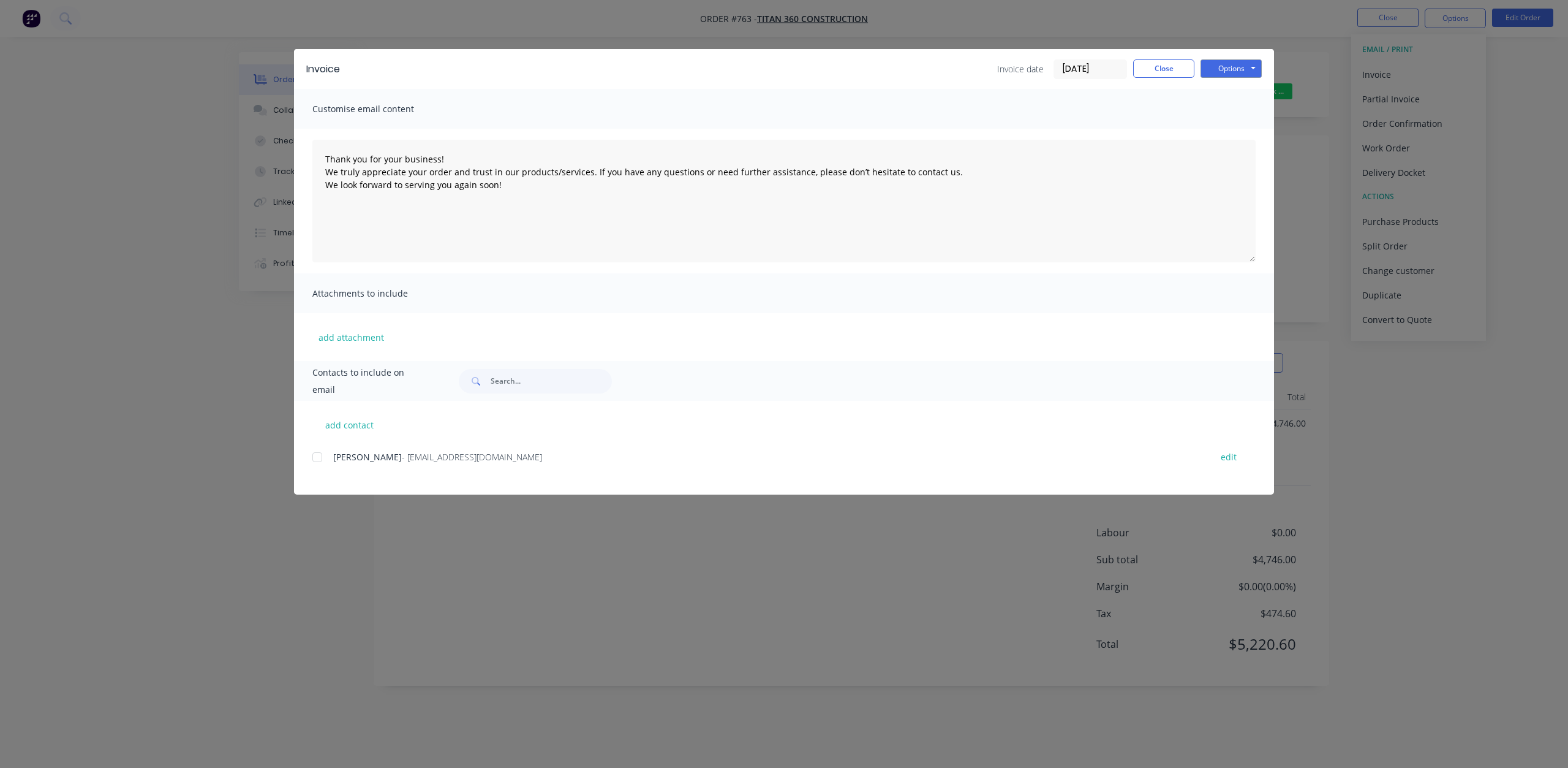
click at [315, 462] on div at bounding box center [317, 457] width 25 height 25
click at [1227, 72] on button "Options" at bounding box center [1231, 68] width 61 height 18
click at [1231, 134] on button "Email" at bounding box center [1239, 131] width 78 height 20
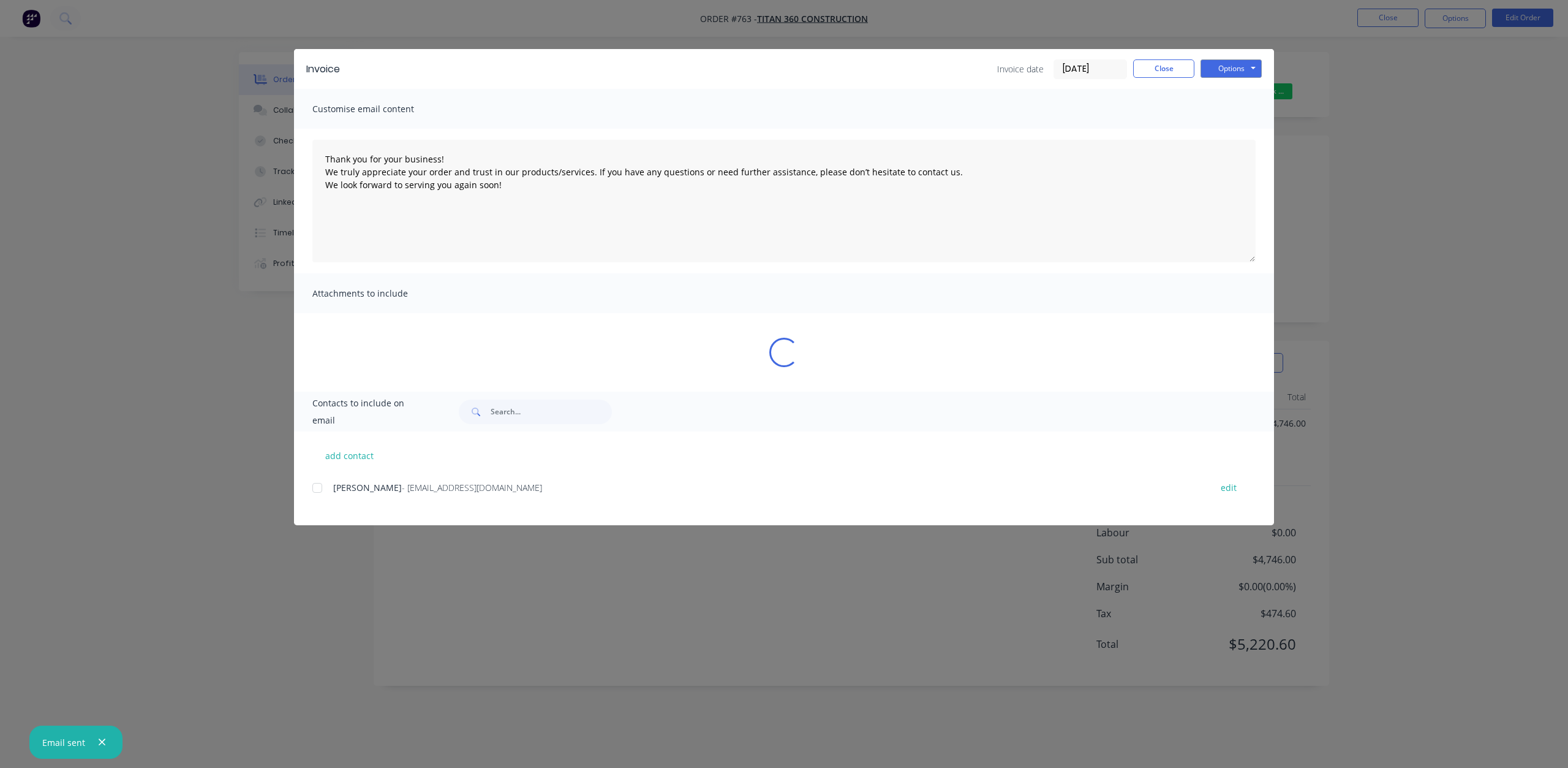
type textarea "Thank you for your business! We truly appreciate your order and trust in our pr…"
